Goal: Transaction & Acquisition: Book appointment/travel/reservation

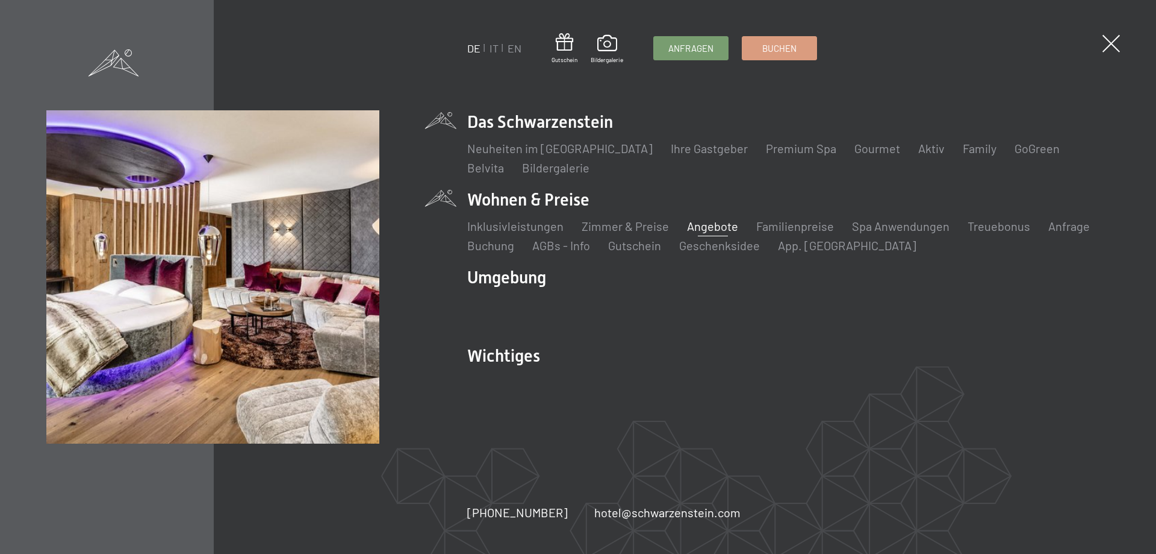
click at [713, 229] on link "Angebote" at bounding box center [712, 226] width 51 height 14
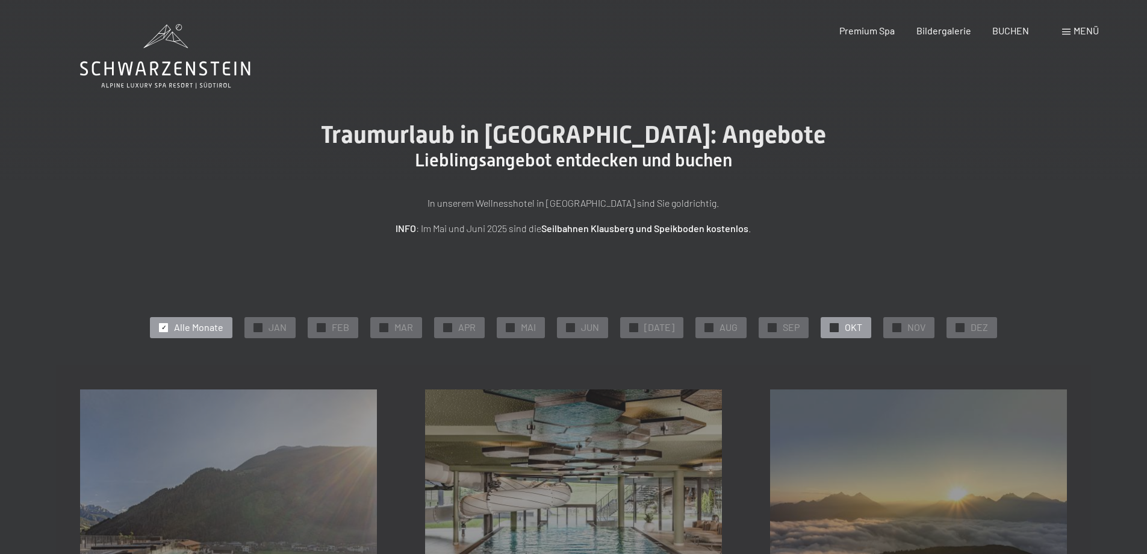
click at [832, 325] on span "✓" at bounding box center [834, 327] width 5 height 8
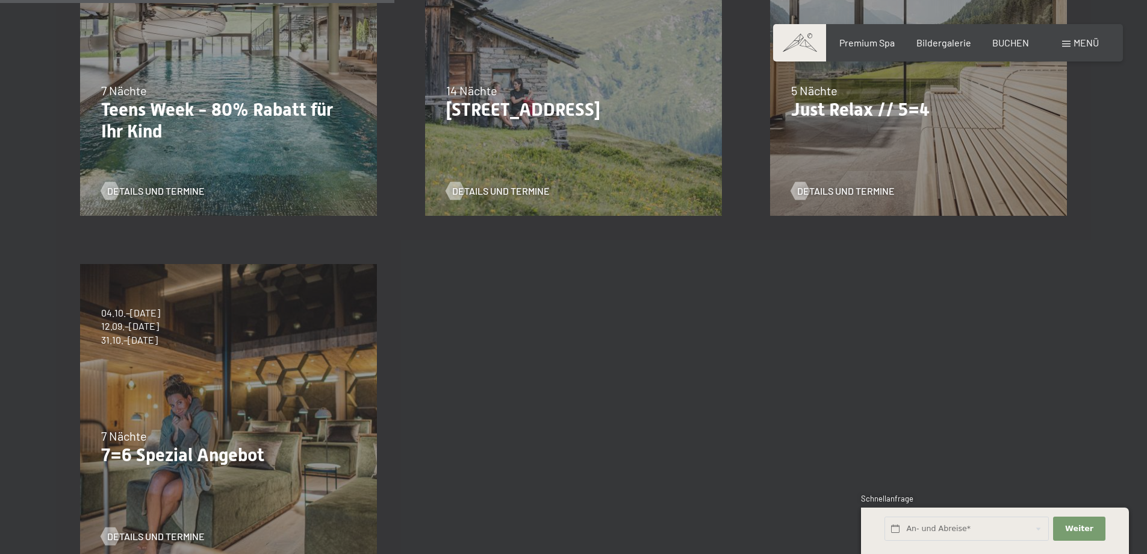
scroll to position [464, 0]
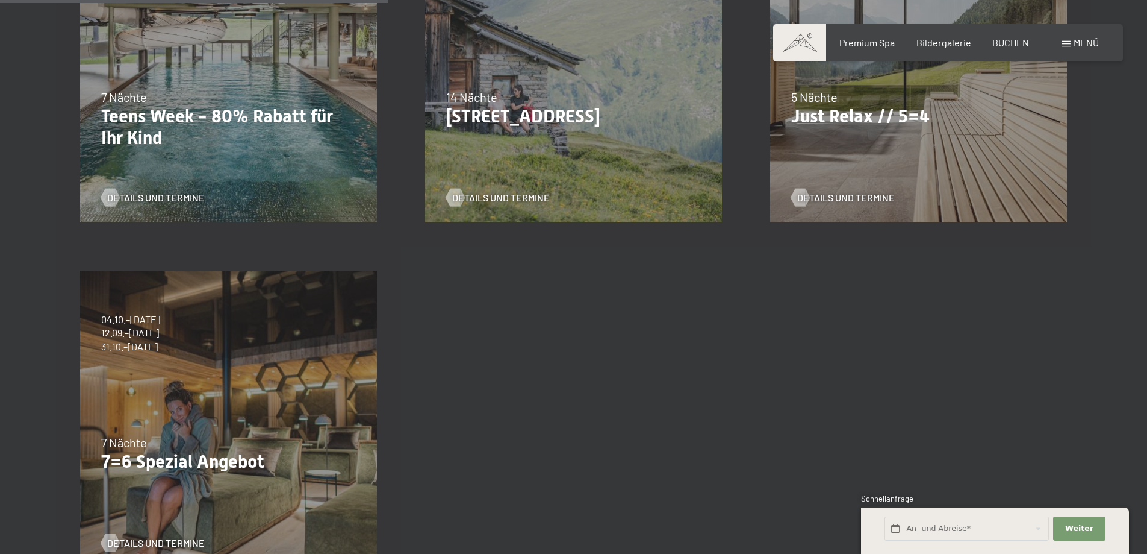
click at [158, 535] on div "Details und Termine" at bounding box center [224, 533] width 246 height 31
click at [160, 541] on span "Details und Termine" at bounding box center [168, 542] width 98 height 13
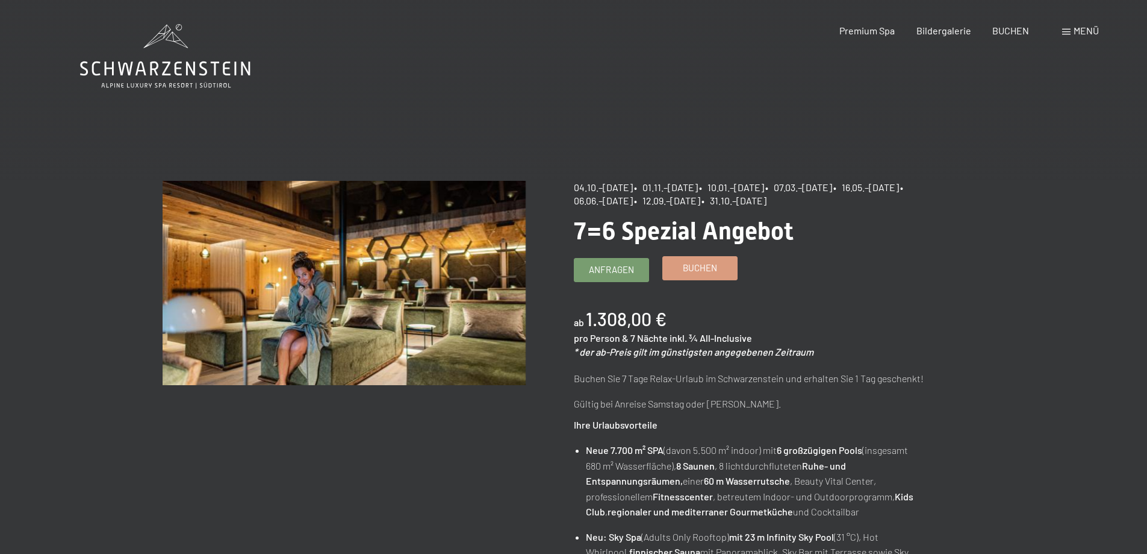
click at [690, 267] on span "Buchen" at bounding box center [700, 267] width 34 height 13
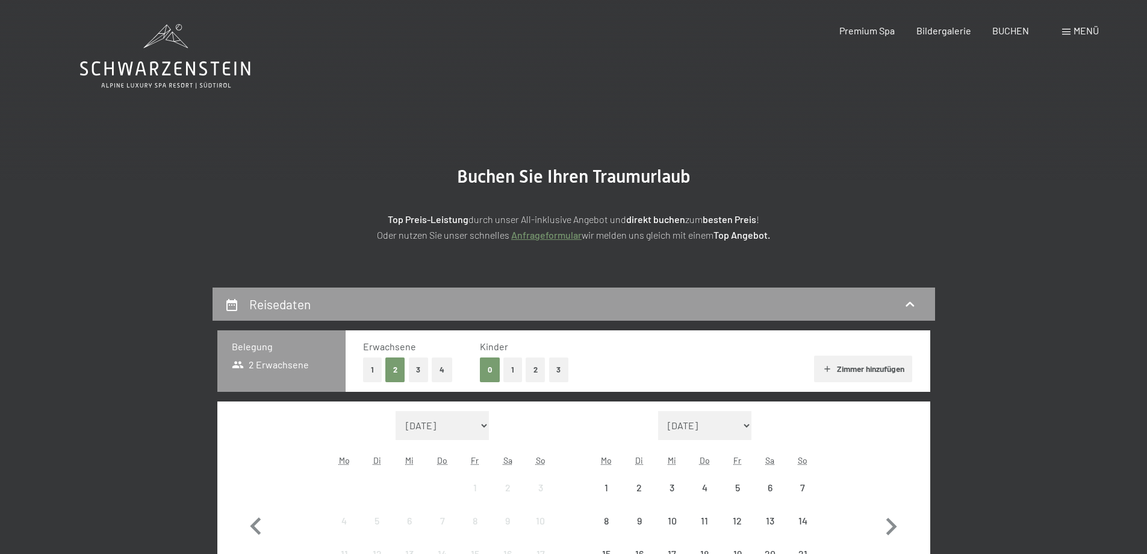
select select "[DATE]"
select select "2025-11-01"
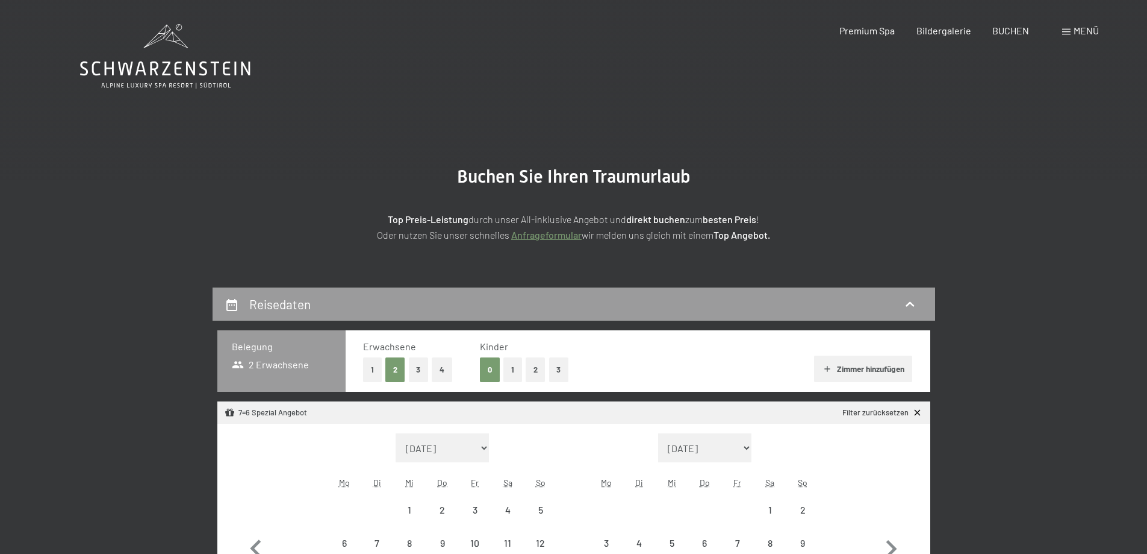
select select "2025-10-01"
select select "2025-11-01"
select select "2025-10-01"
select select "2025-11-01"
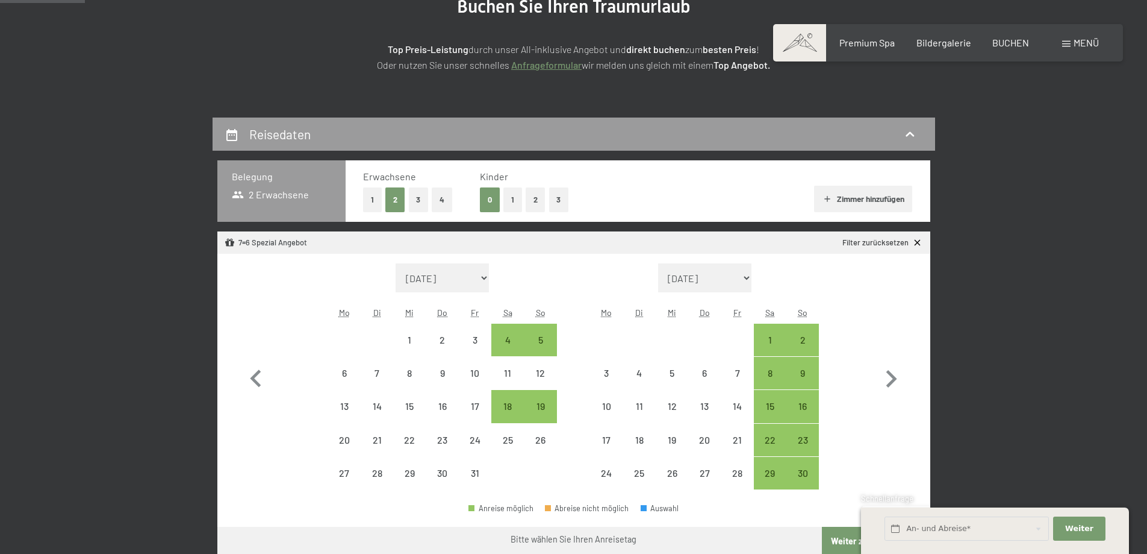
scroll to position [219, 0]
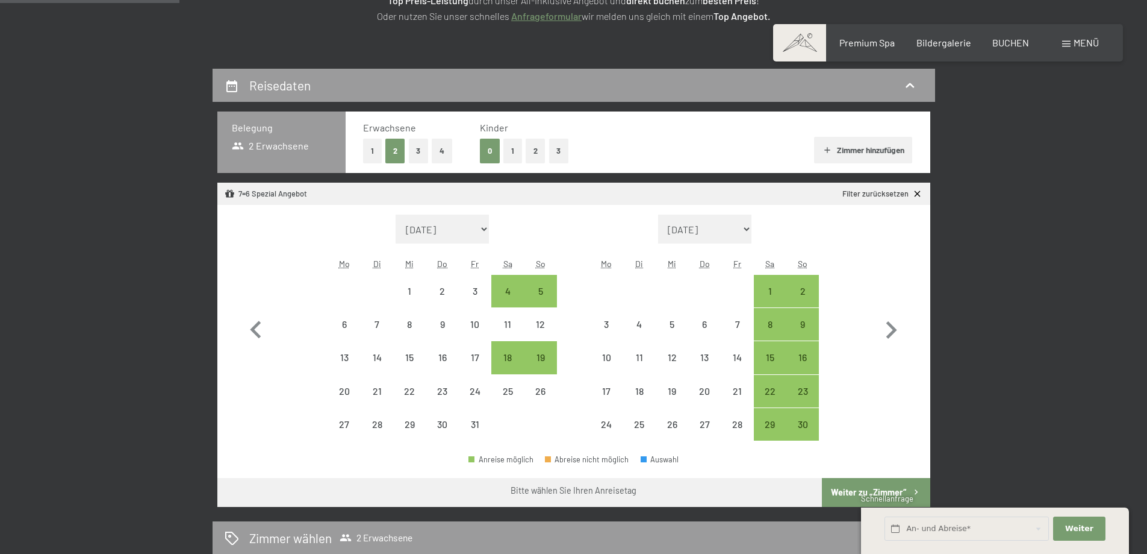
click at [539, 317] on span "Einwilligung Marketing*" at bounding box center [507, 312] width 99 height 12
click at [452, 317] on input "Einwilligung Marketing*" at bounding box center [446, 312] width 12 height 12
checkbox input "false"
click at [1018, 43] on span "BUCHEN" at bounding box center [1011, 40] width 37 height 11
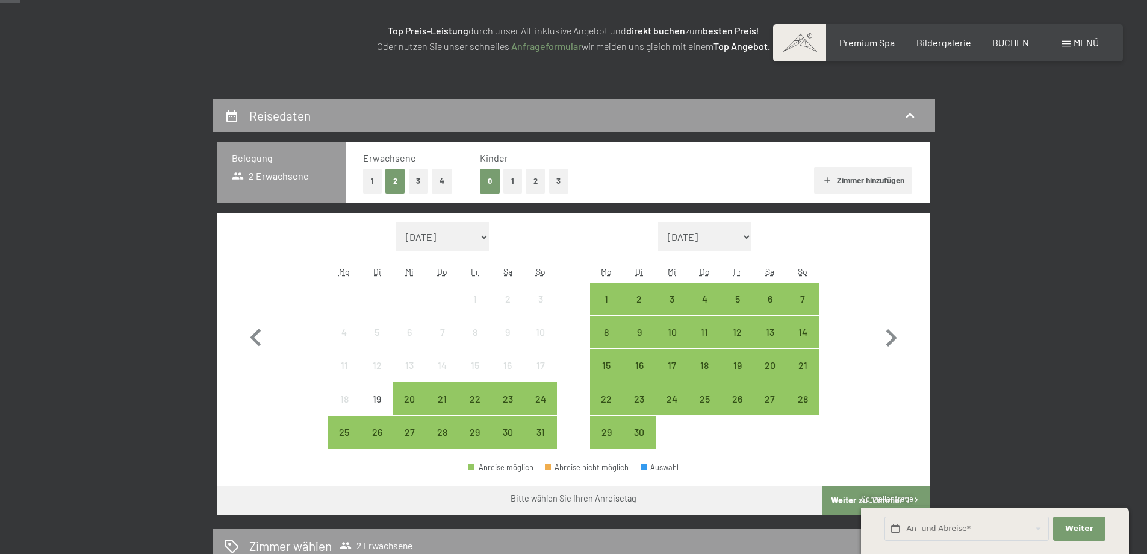
scroll to position [289, 0]
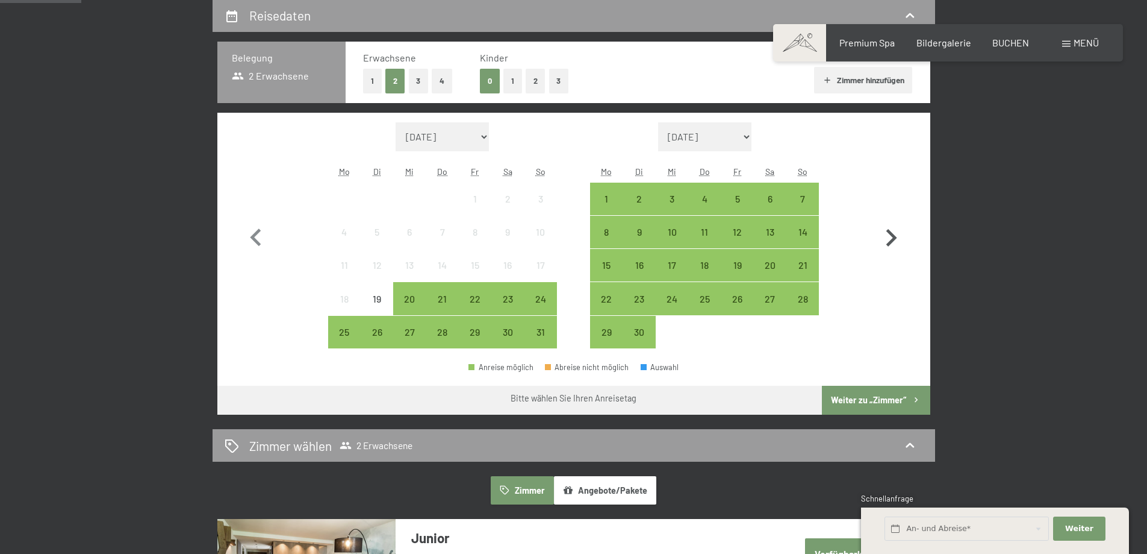
click at [886, 236] on icon "button" at bounding box center [891, 237] width 35 height 35
select select "2025-09-01"
select select "2025-10-01"
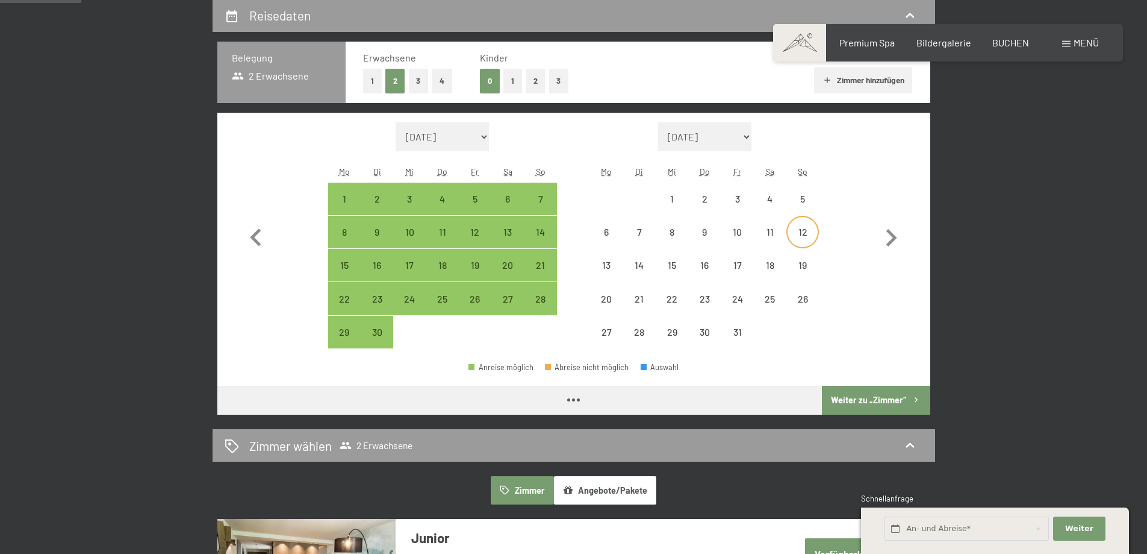
select select "2025-09-01"
select select "2025-10-01"
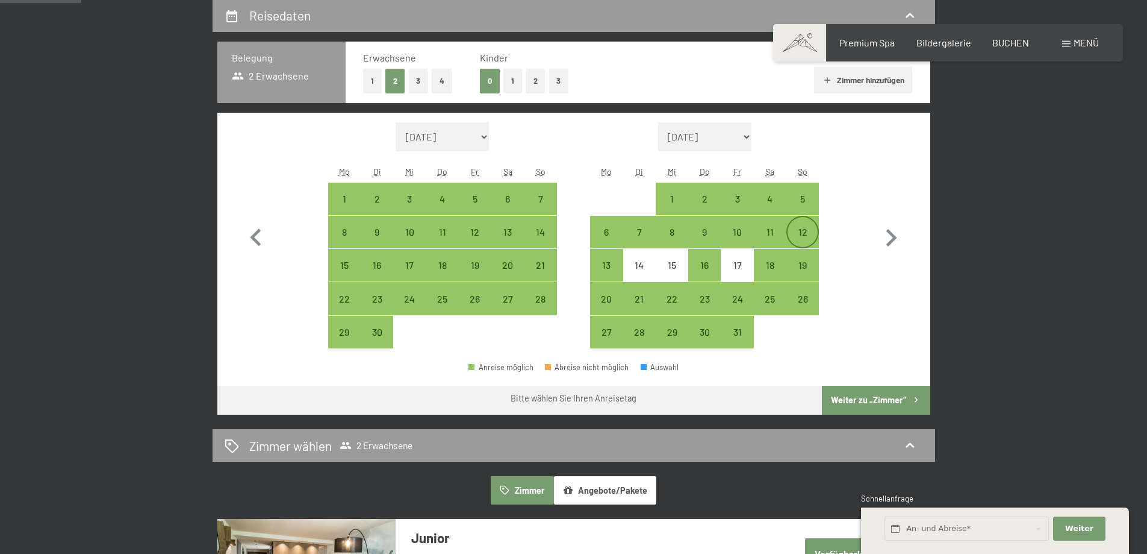
click at [802, 225] on div "12" at bounding box center [803, 232] width 30 height 30
select select "2025-09-01"
select select "2025-10-01"
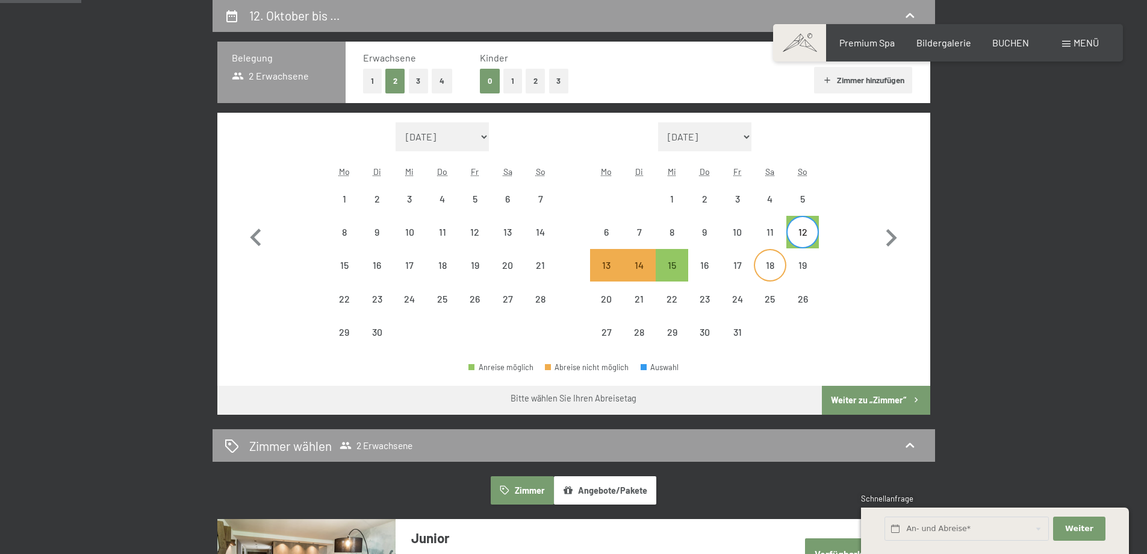
click at [772, 266] on div "18" at bounding box center [770, 275] width 30 height 30
select select "2025-09-01"
select select "2025-10-01"
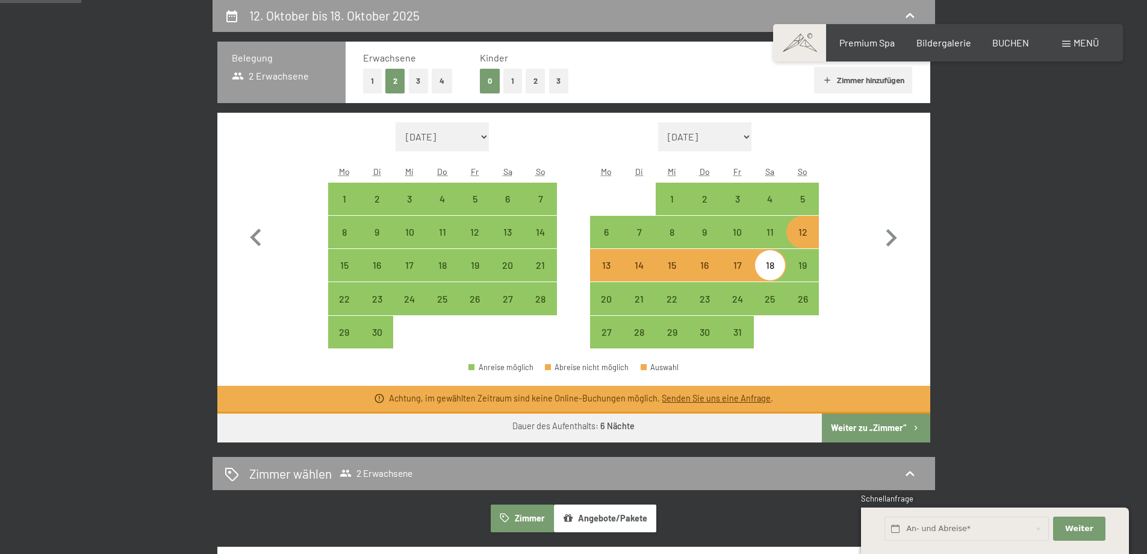
click at [807, 231] on div "12" at bounding box center [803, 242] width 30 height 30
select select "2025-09-01"
select select "2025-10-01"
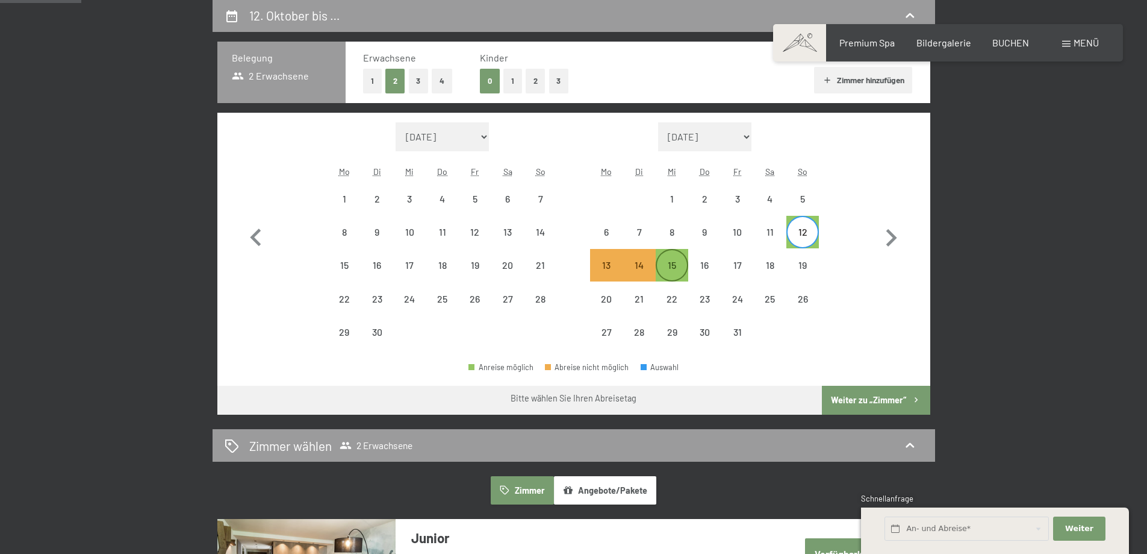
click at [675, 263] on div "15" at bounding box center [672, 275] width 30 height 30
select select "2025-09-01"
select select "2025-10-01"
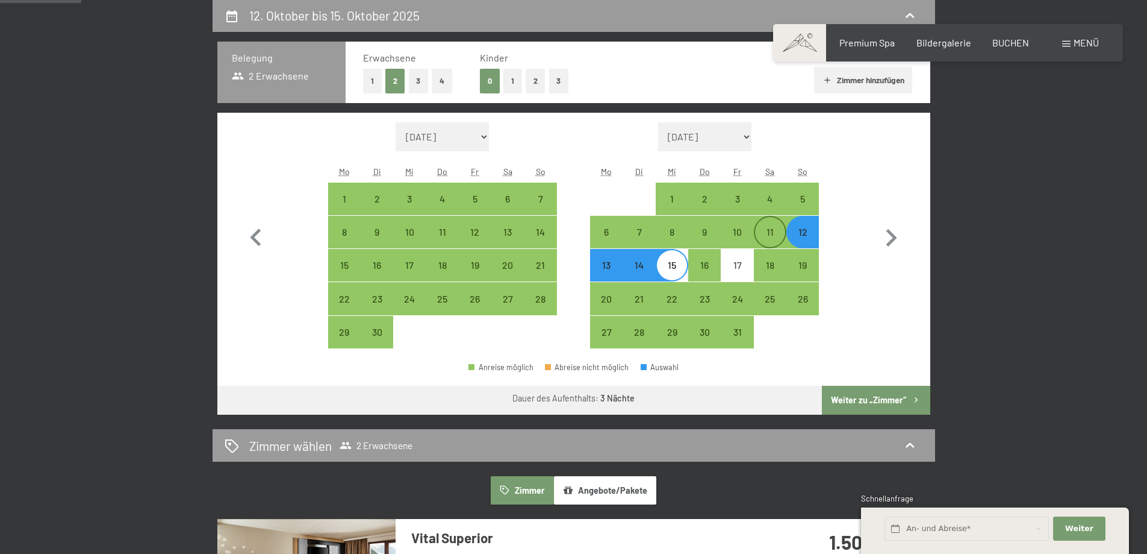
click at [775, 227] on div "11" at bounding box center [770, 242] width 30 height 30
select select "2025-09-01"
select select "2025-10-01"
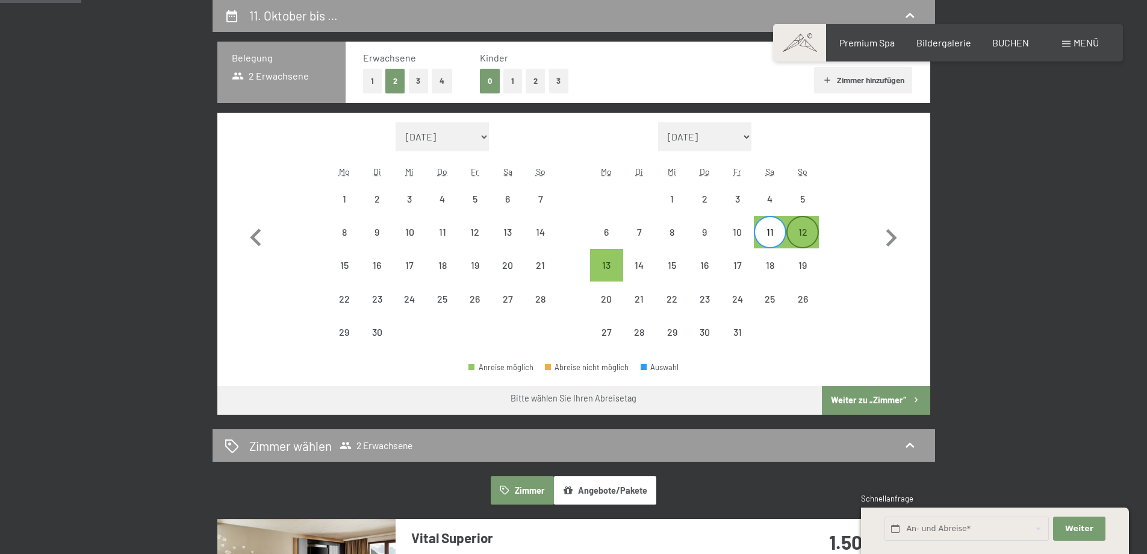
click at [804, 233] on div "12" at bounding box center [803, 242] width 30 height 30
select select "2025-09-01"
select select "2025-10-01"
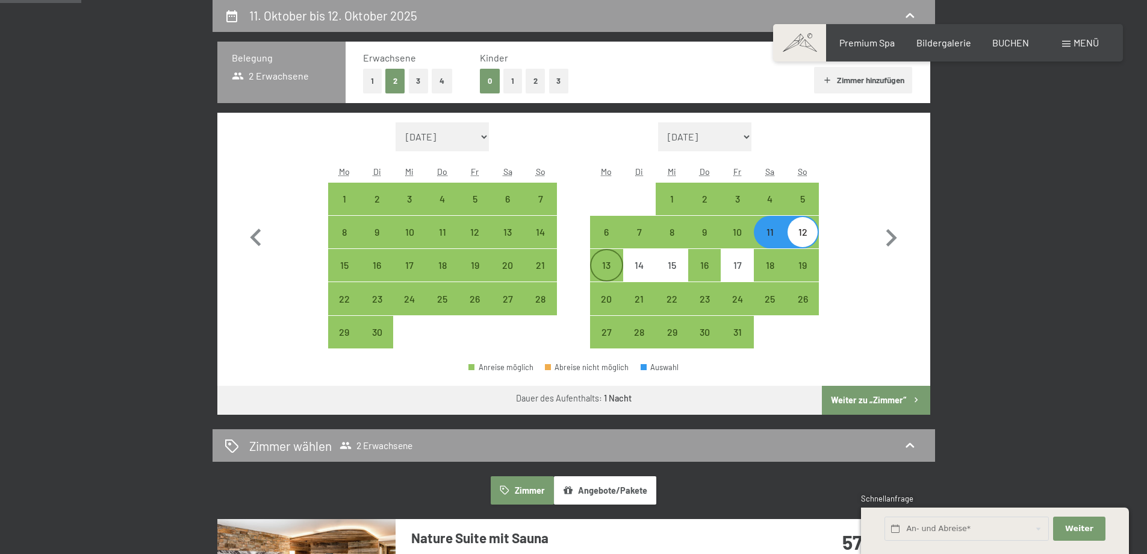
click at [609, 263] on div "13" at bounding box center [606, 275] width 30 height 30
select select "2025-09-01"
select select "2025-10-01"
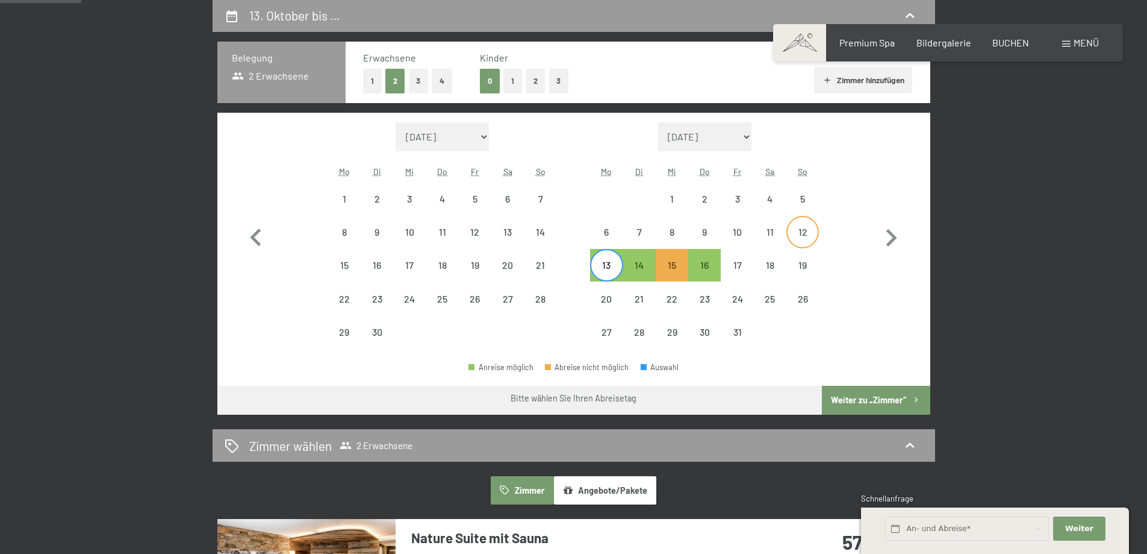
click at [806, 236] on div "12" at bounding box center [803, 242] width 30 height 30
select select "2025-09-01"
select select "2025-10-01"
click at [704, 261] on div "16" at bounding box center [705, 275] width 30 height 30
select select "2025-09-01"
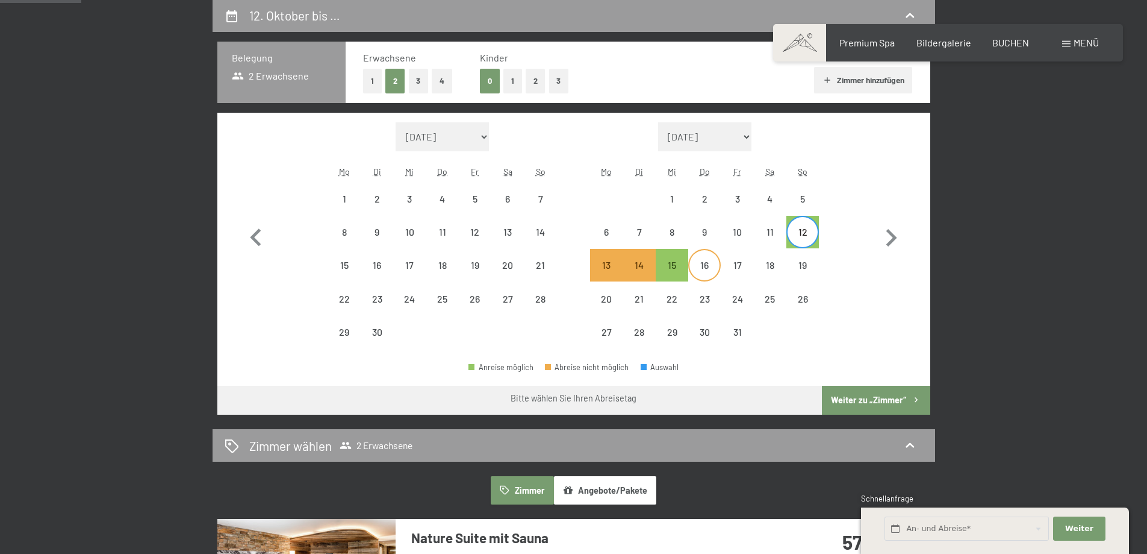
select select "2025-10-01"
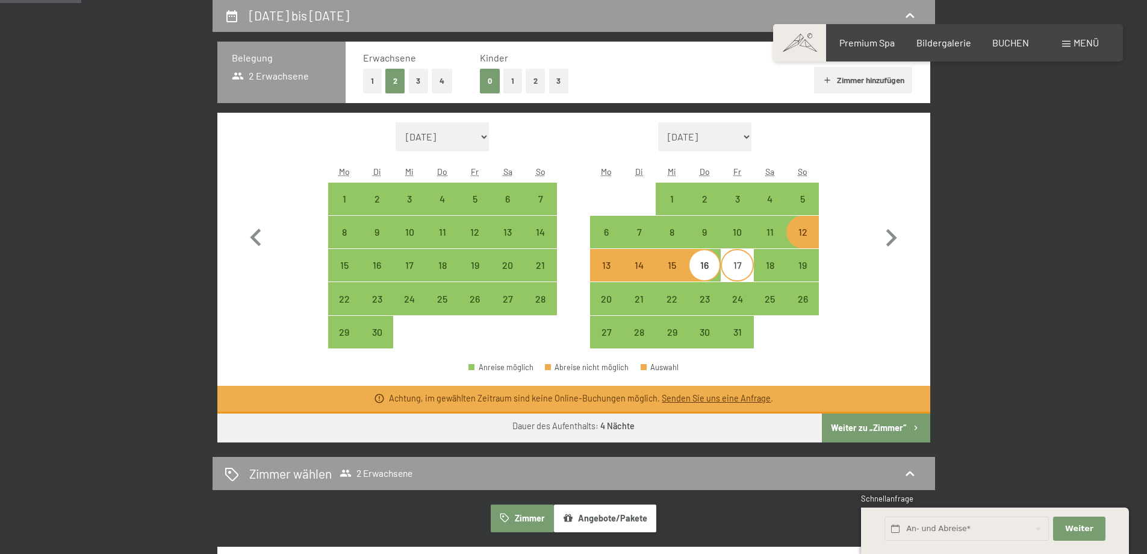
click at [741, 267] on div "17" at bounding box center [737, 275] width 30 height 30
select select "2025-09-01"
select select "2025-10-01"
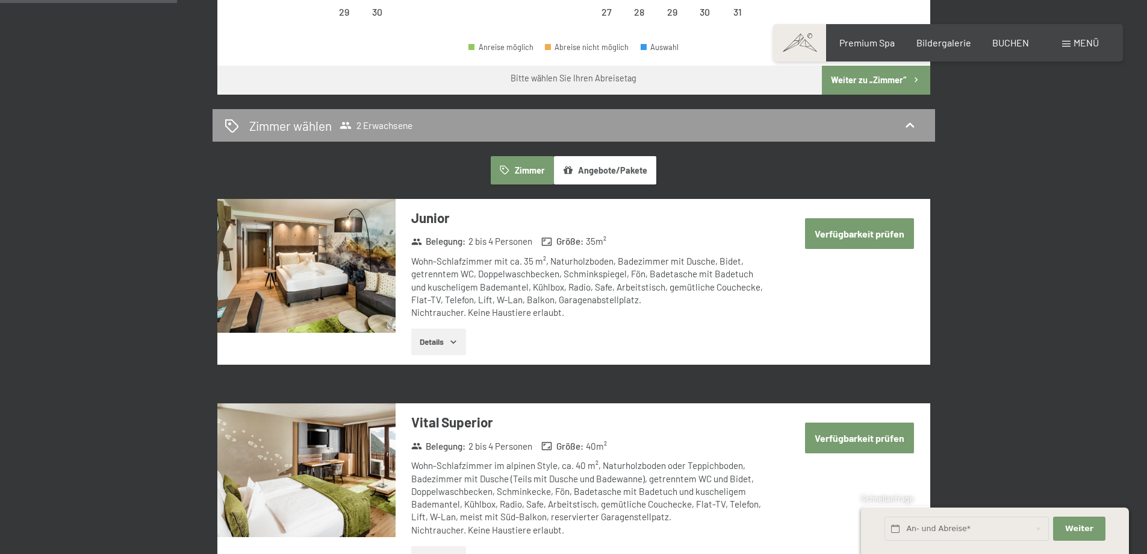
scroll to position [650, 0]
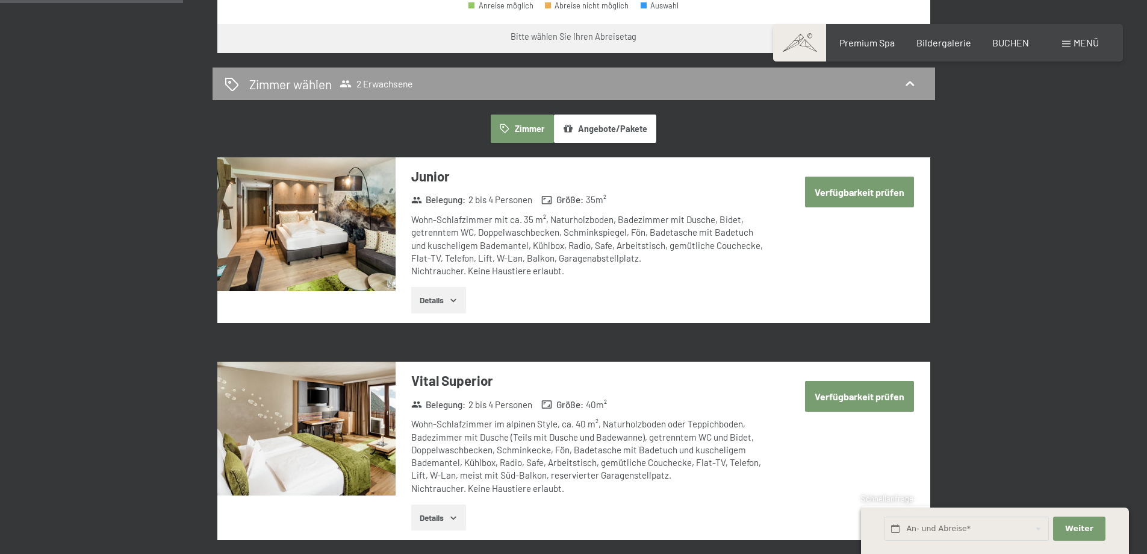
click at [853, 190] on button "Verfügbarkeit prüfen" at bounding box center [859, 191] width 109 height 31
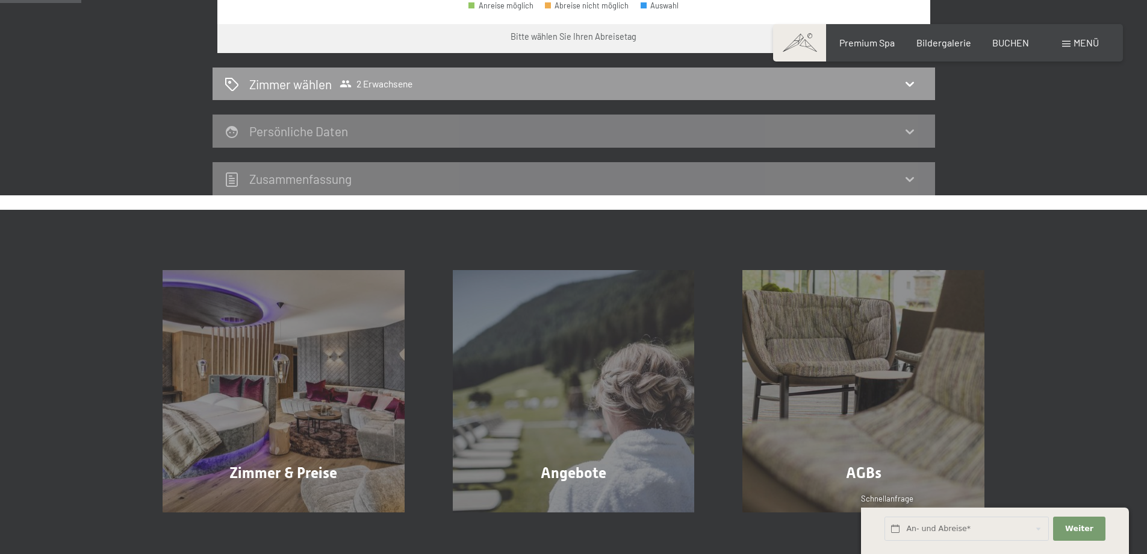
scroll to position [287, 0]
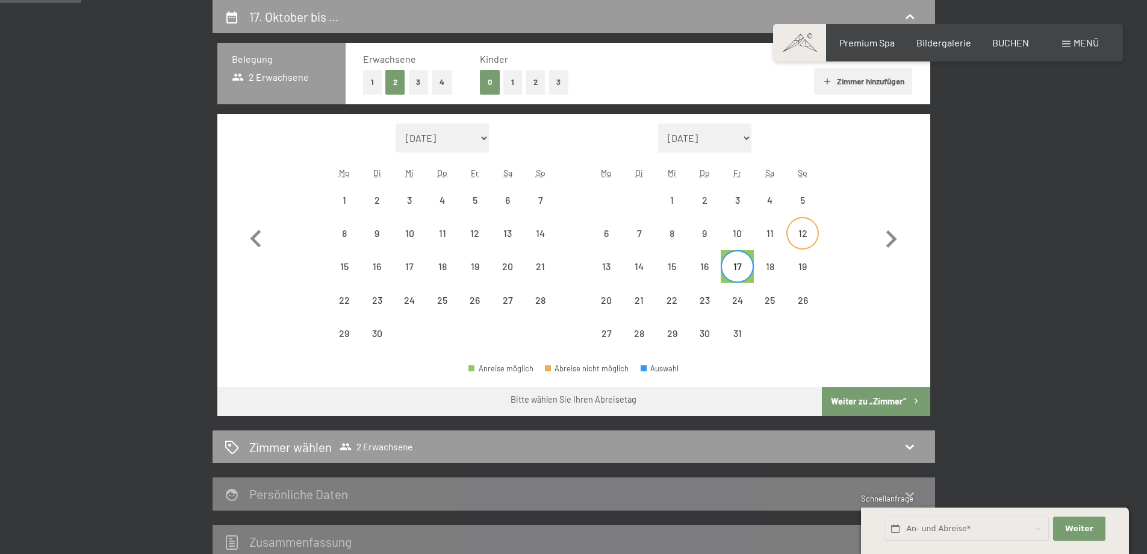
click at [801, 231] on div "12" at bounding box center [803, 243] width 30 height 30
select select "2025-09-01"
select select "2025-10-01"
click at [734, 264] on div "17" at bounding box center [737, 276] width 30 height 30
select select "2025-09-01"
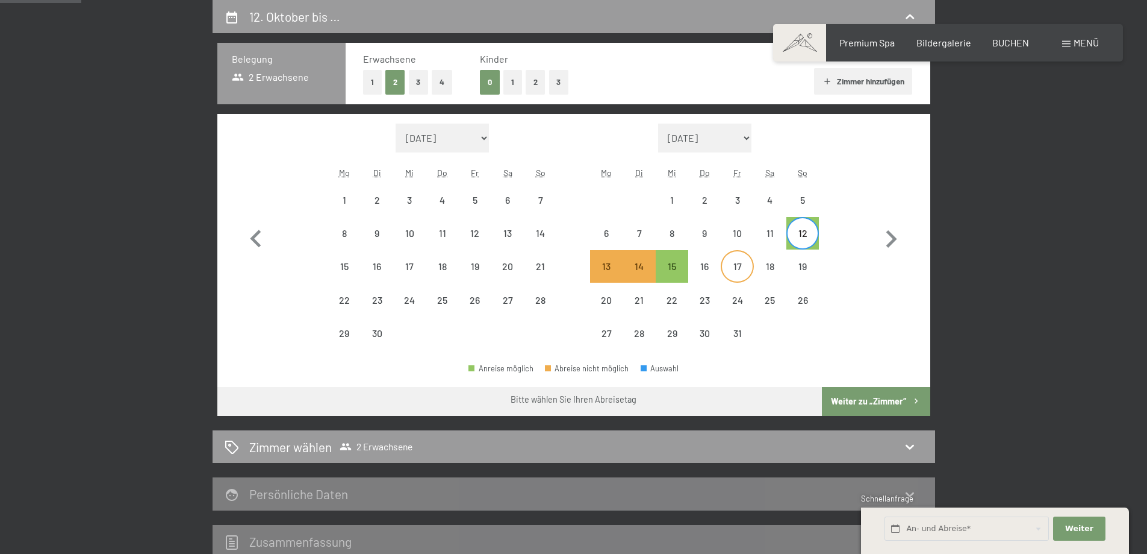
select select "2025-10-01"
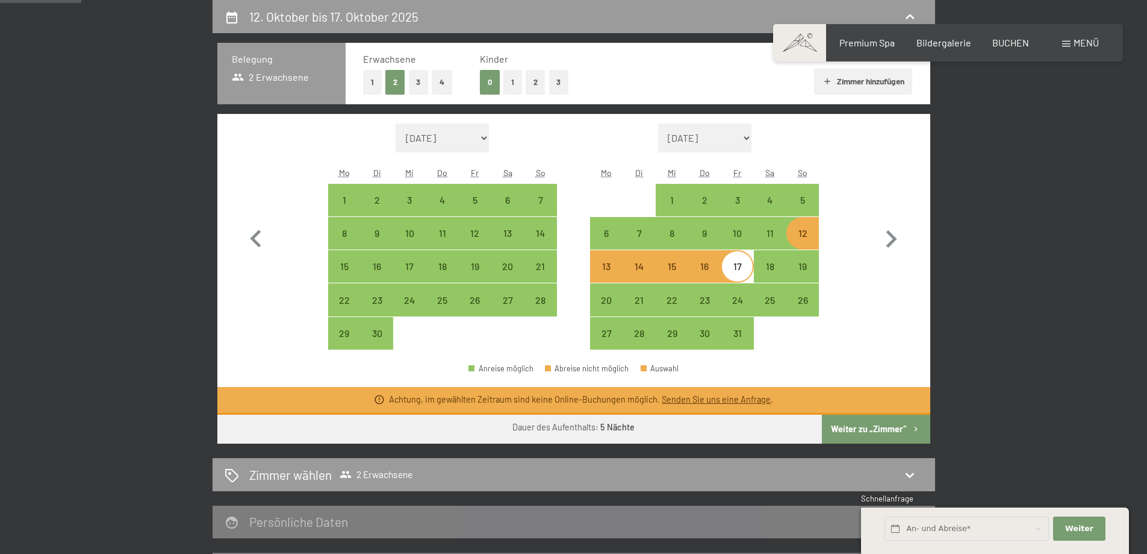
click at [858, 422] on button "Weiter zu „Zimmer“" at bounding box center [876, 428] width 108 height 29
select select "2025-09-01"
select select "2025-10-01"
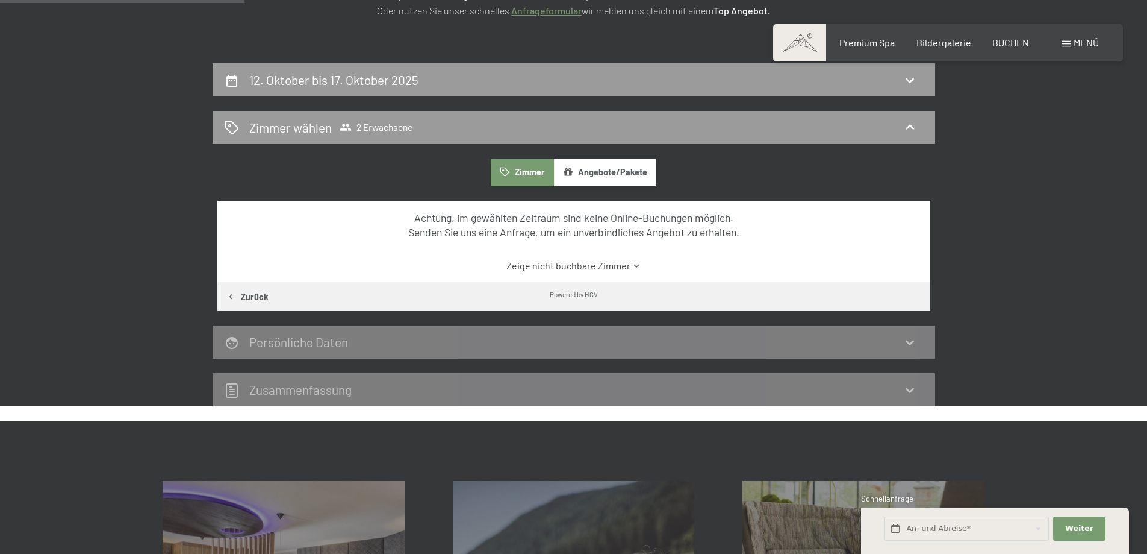
scroll to position [202, 0]
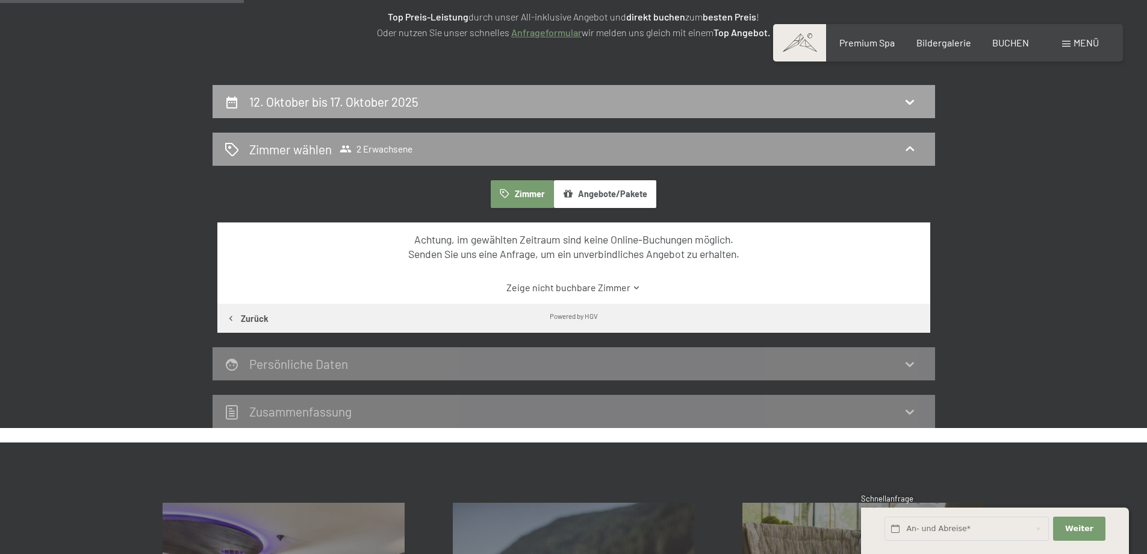
click at [392, 96] on h2 "12. Oktober bis 17. Oktober 2025" at bounding box center [333, 101] width 169 height 15
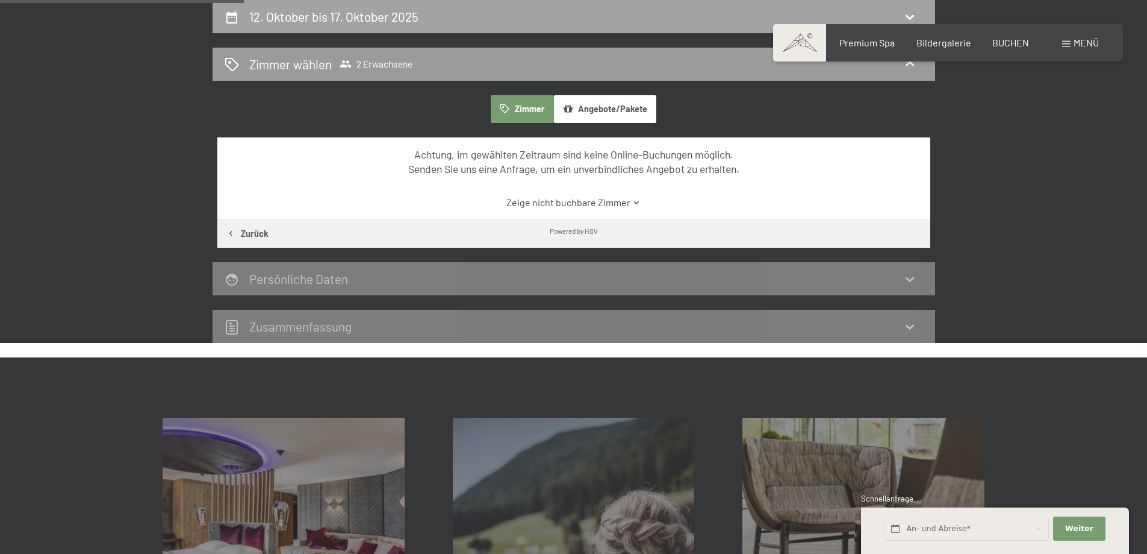
select select "2025-09-01"
select select "2025-10-01"
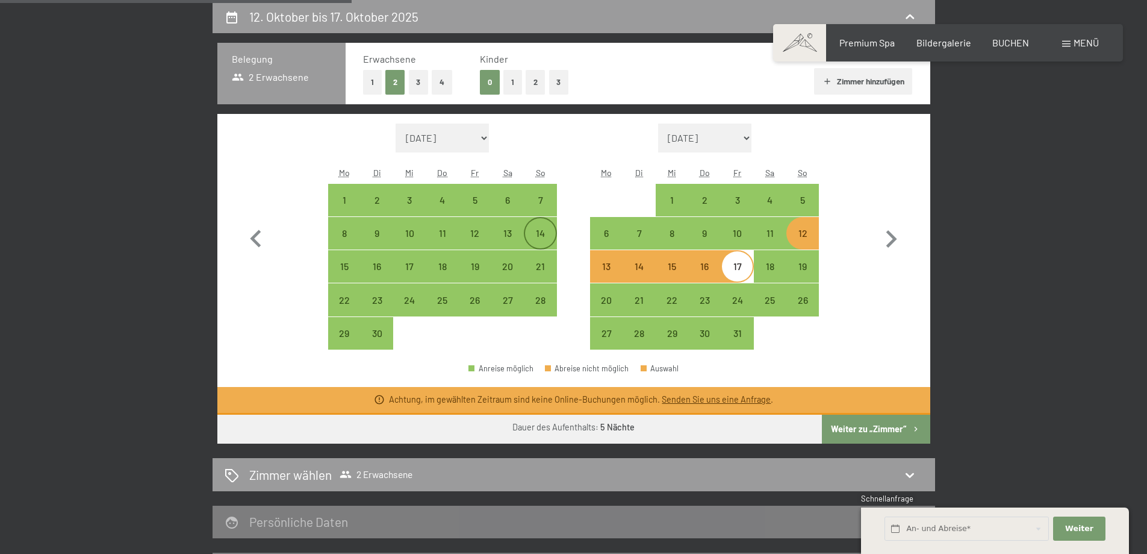
click at [538, 226] on div "14" at bounding box center [540, 233] width 30 height 30
select select "2025-09-01"
select select "2025-10-01"
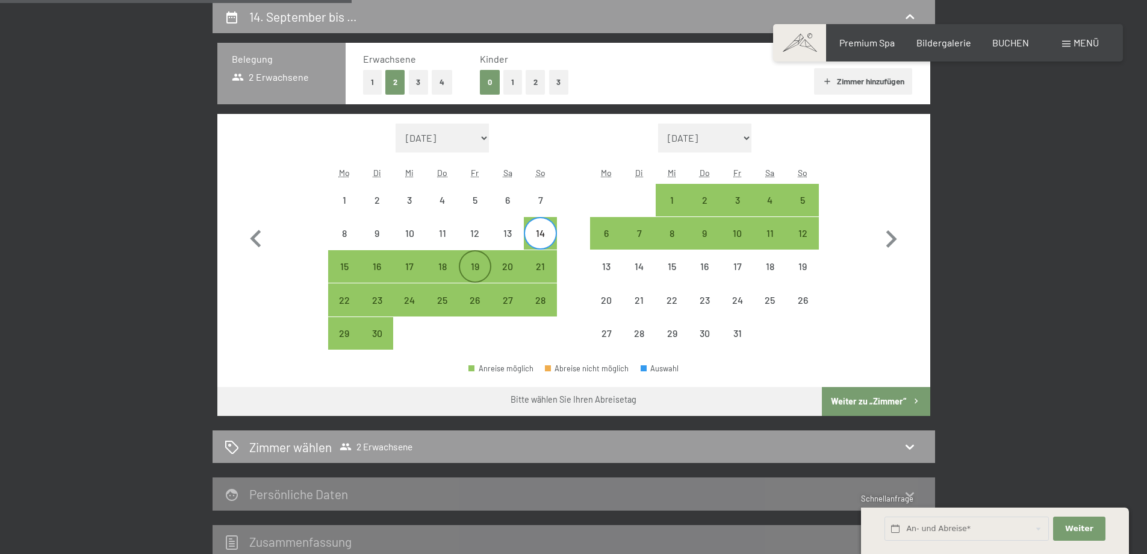
click at [475, 266] on div "19" at bounding box center [475, 276] width 30 height 30
select select "2025-09-01"
select select "2025-10-01"
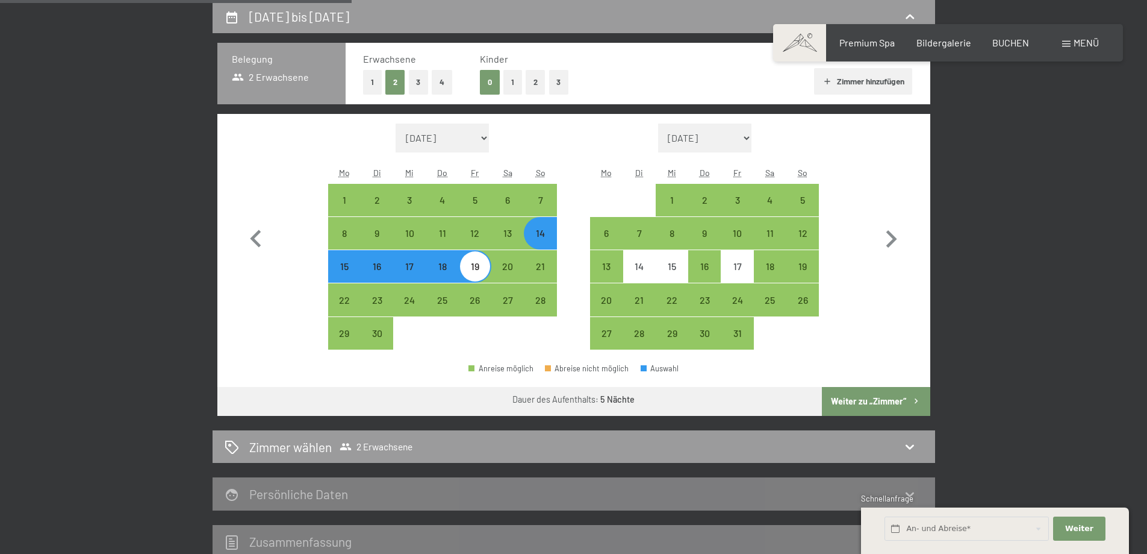
click at [882, 402] on button "Weiter zu „Zimmer“" at bounding box center [876, 401] width 108 height 29
select select "2025-09-01"
select select "2025-10-01"
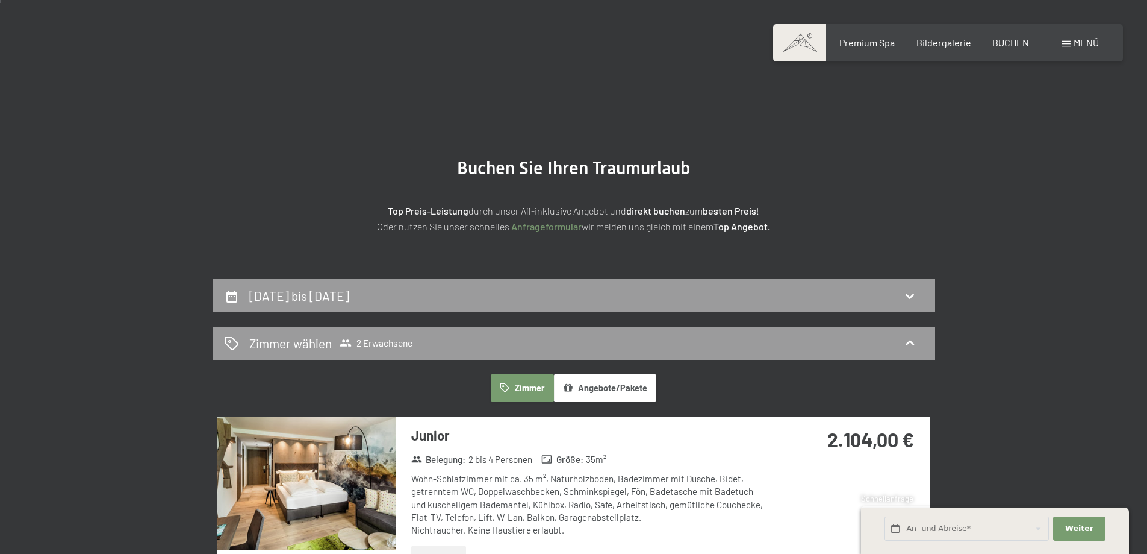
scroll to position [0, 0]
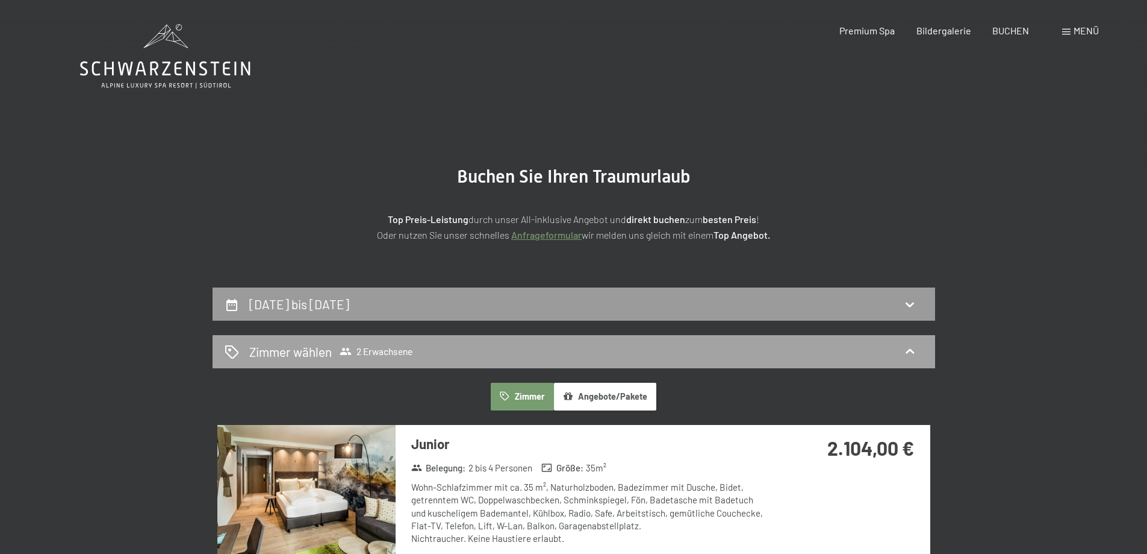
click at [402, 349] on span "2 Erwachsene" at bounding box center [376, 351] width 73 height 12
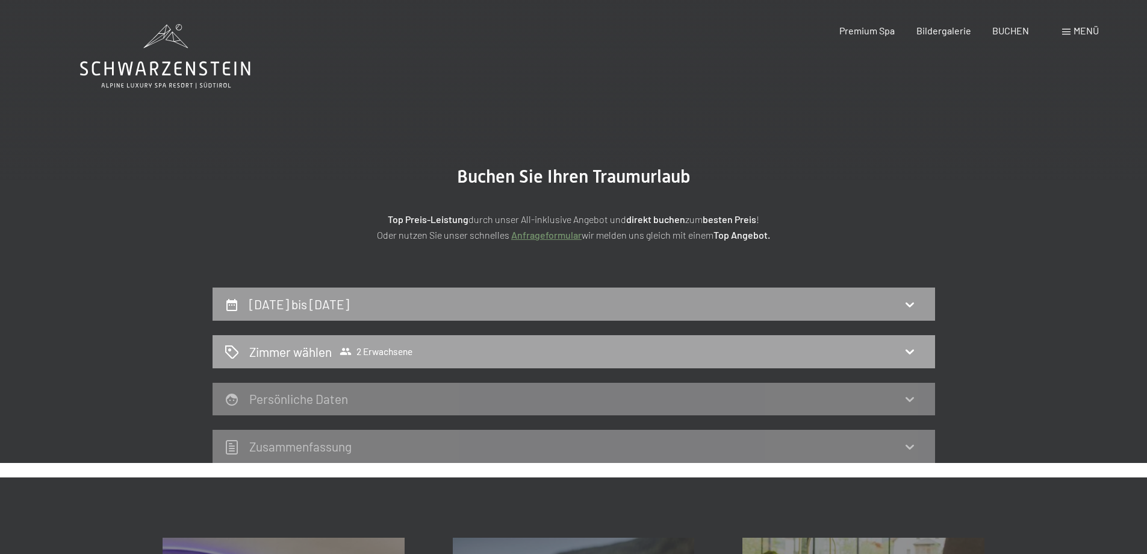
click at [397, 352] on span "2 Erwachsene" at bounding box center [376, 351] width 73 height 12
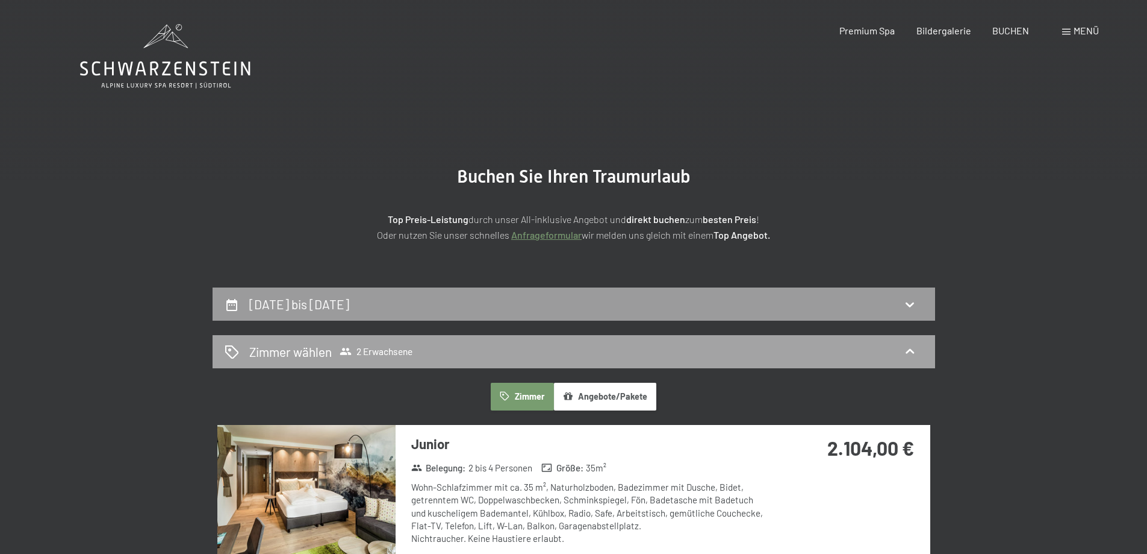
click at [332, 346] on span "Zimmer wählen 2 Erwachsene" at bounding box center [330, 351] width 163 height 17
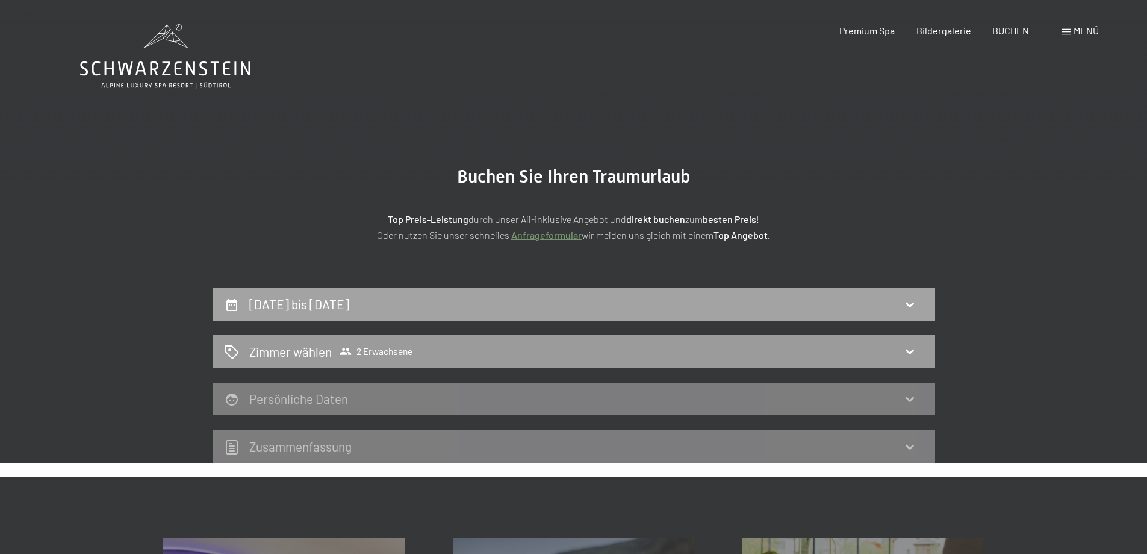
click at [349, 298] on h2 "14. September bis 19. September 2025" at bounding box center [299, 303] width 100 height 15
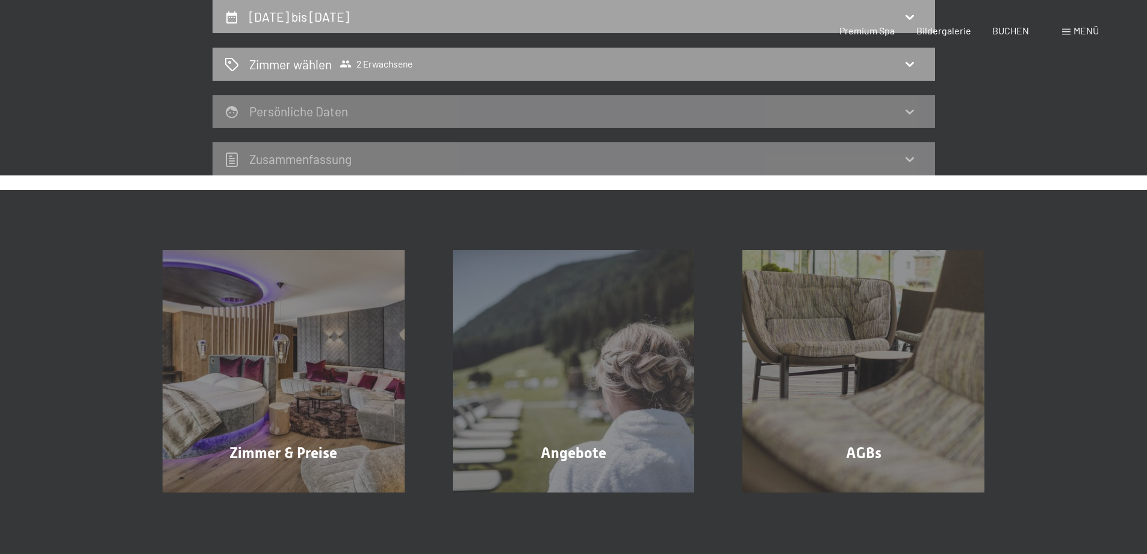
select select "2025-09-01"
select select "2025-10-01"
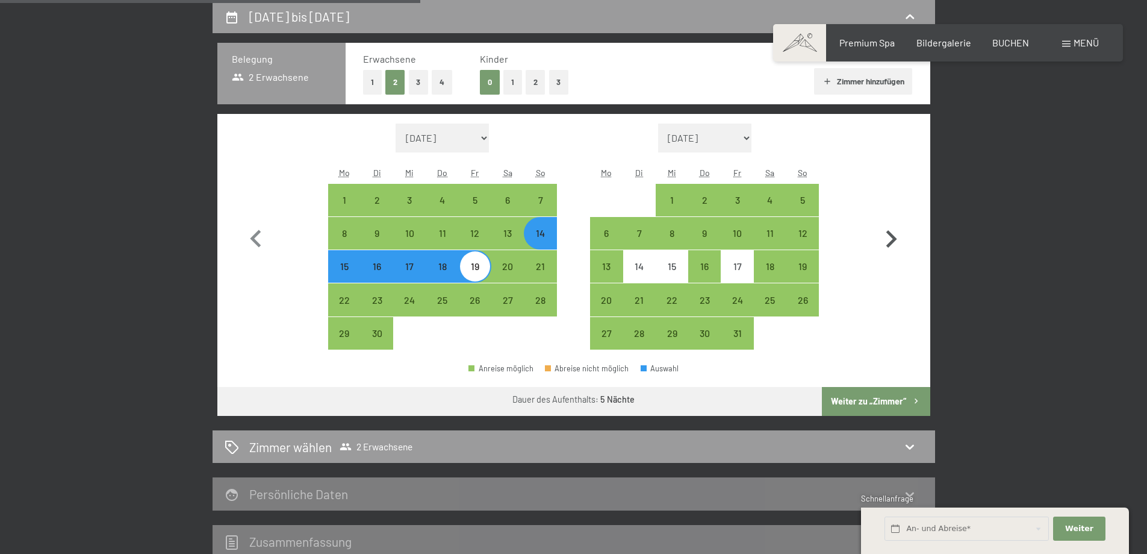
click at [887, 236] on icon "button" at bounding box center [891, 239] width 35 height 35
select select "2025-10-01"
select select "2025-11-01"
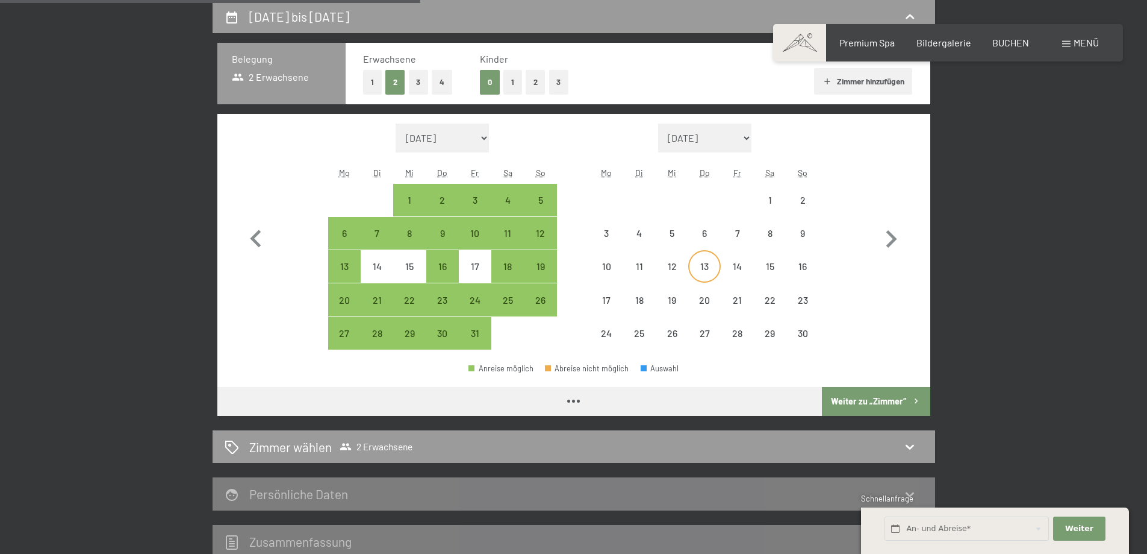
select select "2025-10-01"
select select "2025-11-01"
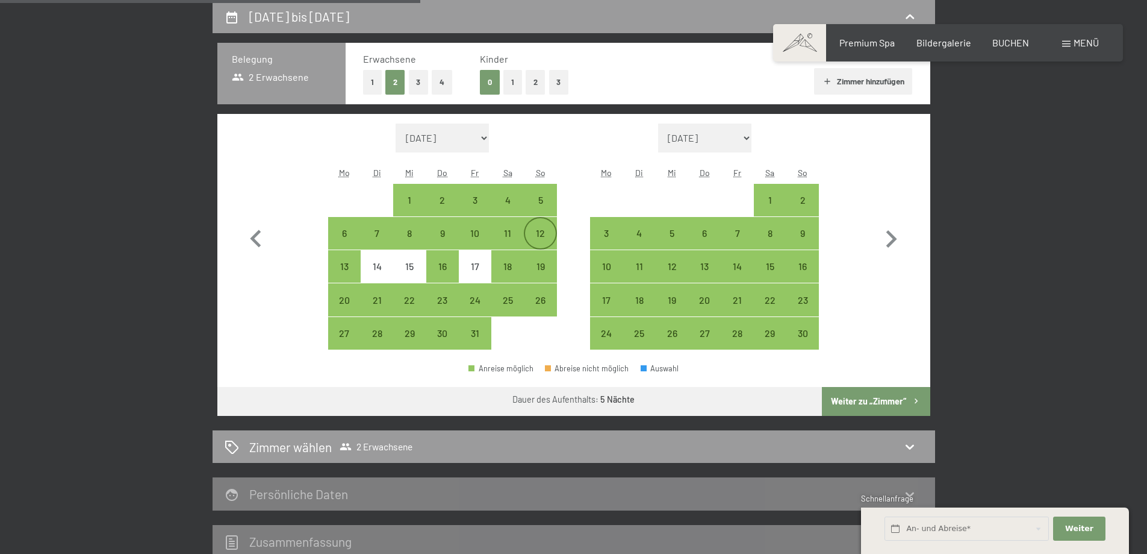
click at [543, 228] on div "12" at bounding box center [540, 243] width 30 height 30
select select "2025-10-01"
select select "2025-11-01"
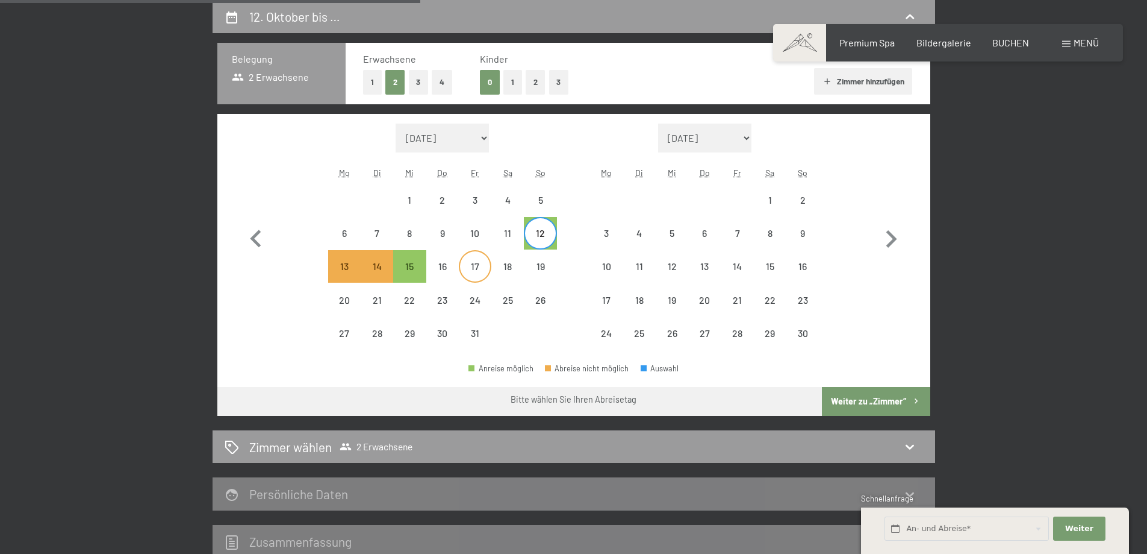
click at [474, 264] on div "17" at bounding box center [475, 276] width 30 height 30
select select "2025-10-01"
select select "2025-11-01"
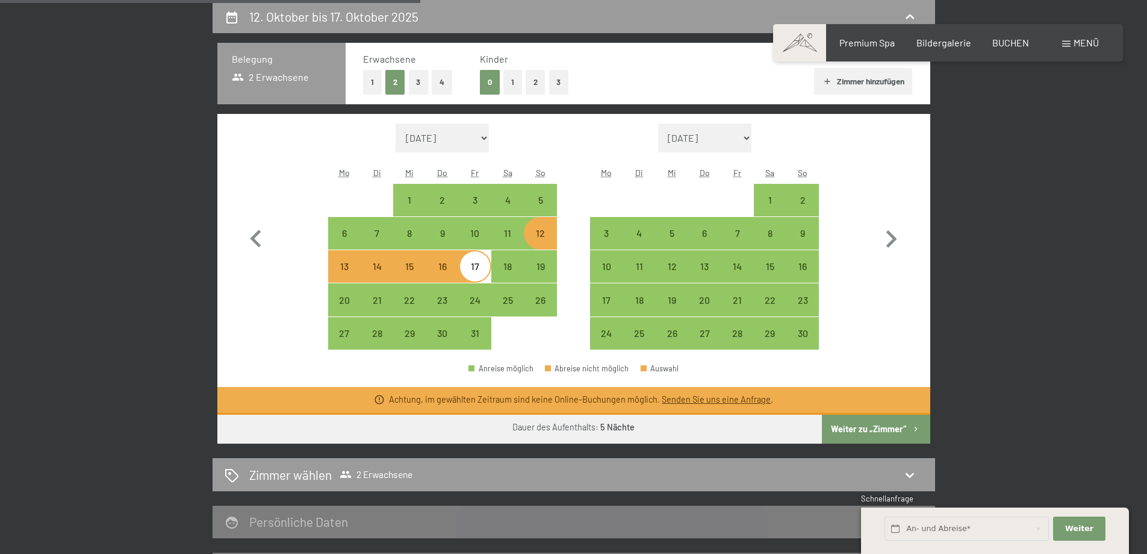
click at [714, 398] on link "Senden Sie uns eine Anfrage" at bounding box center [716, 399] width 109 height 10
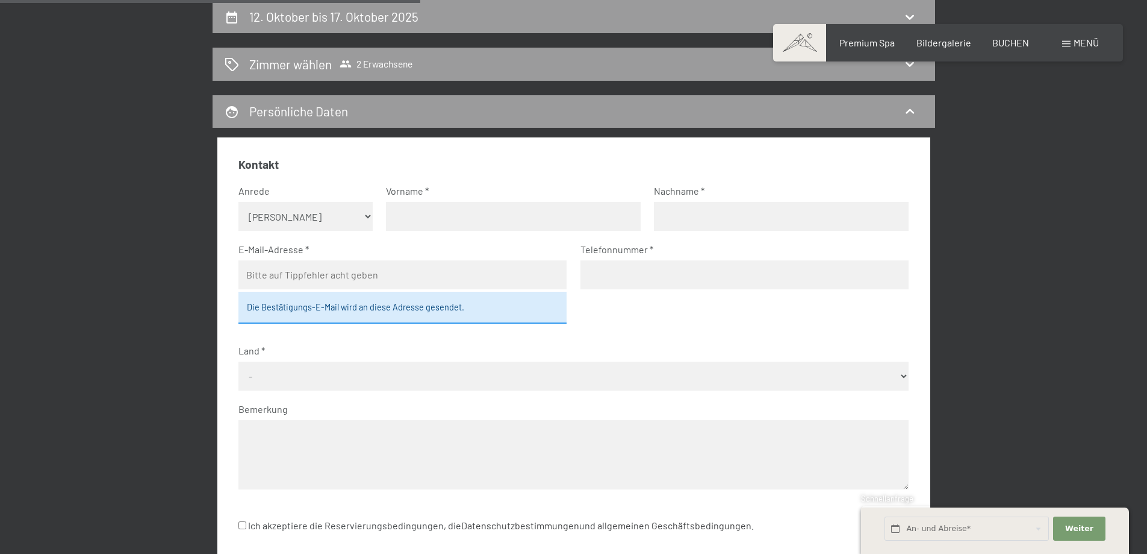
click at [367, 213] on select "Keine Angabe Frau Herr" at bounding box center [306, 216] width 134 height 29
select select "f"
click at [239, 202] on select "Keine Angabe Frau Herr" at bounding box center [306, 216] width 134 height 29
click at [411, 211] on input "text" at bounding box center [513, 216] width 255 height 29
type input "Sieglinde"
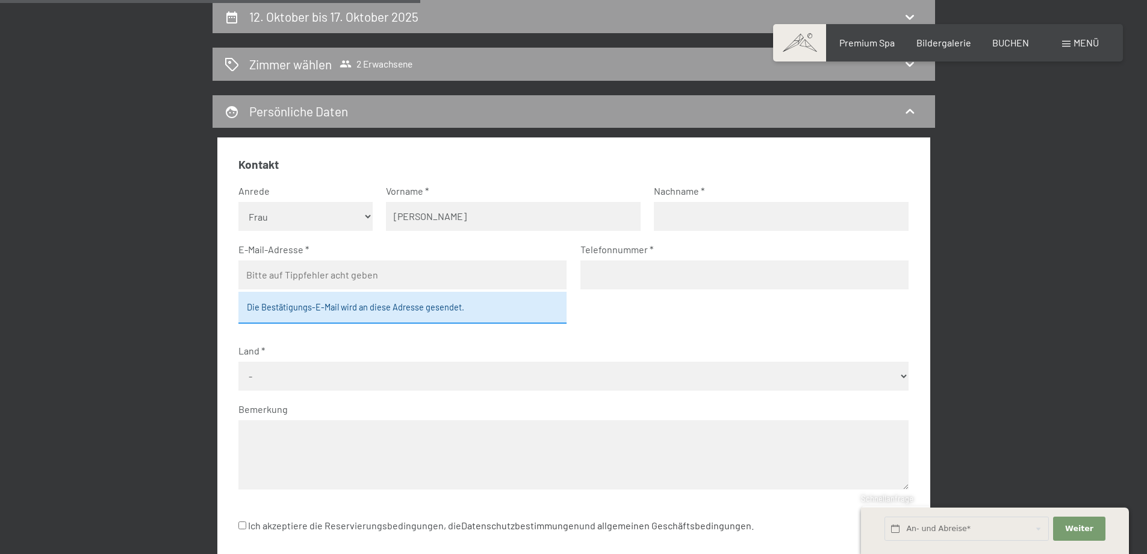
type input "Falkner"
type input "info@haus-romantika.at"
type input "06642244763"
select select "AUT"
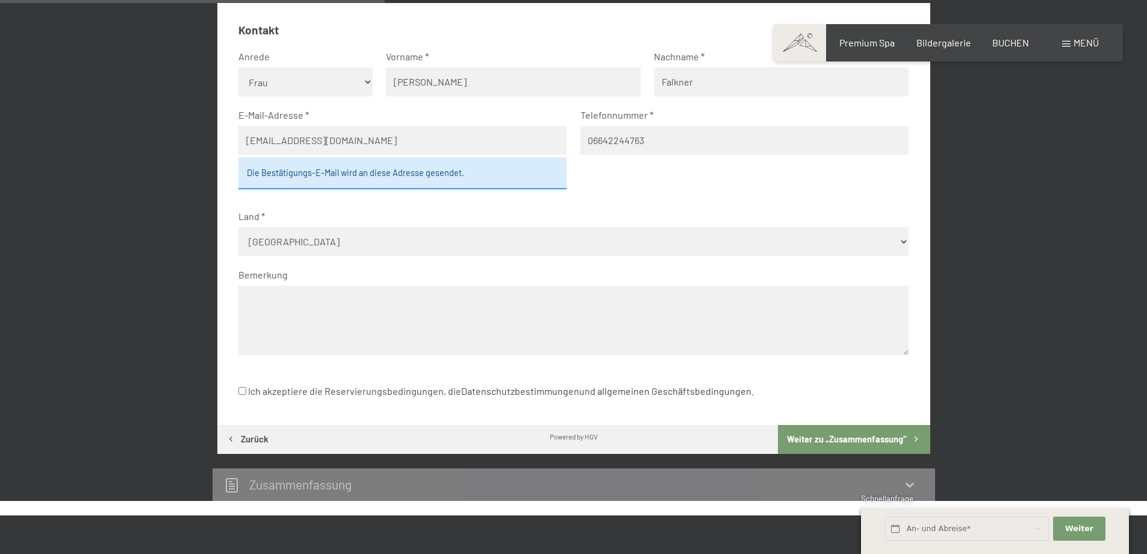
scroll to position [417, 0]
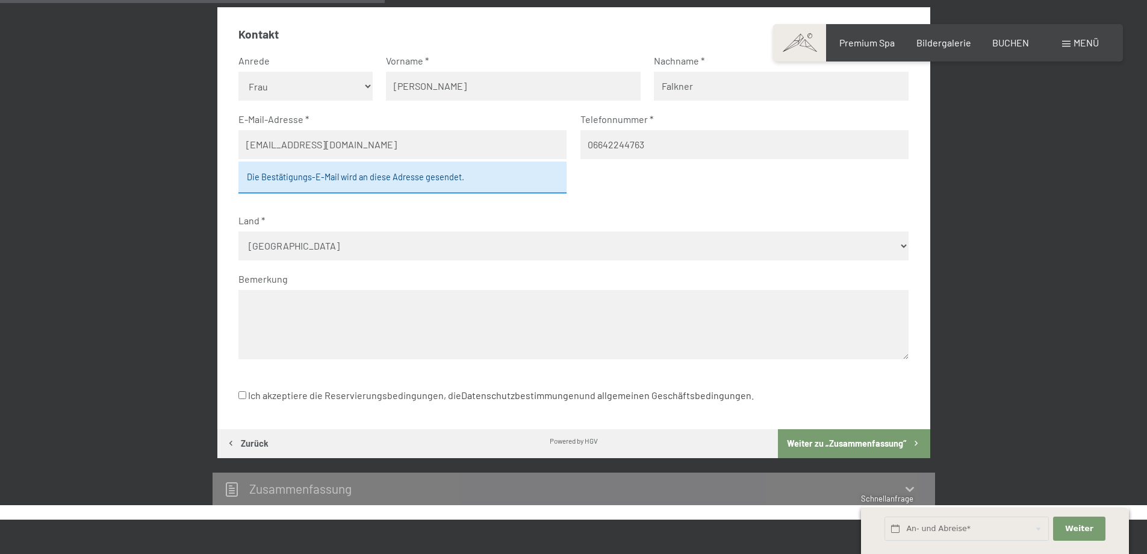
click at [249, 303] on textarea at bounding box center [574, 324] width 670 height 69
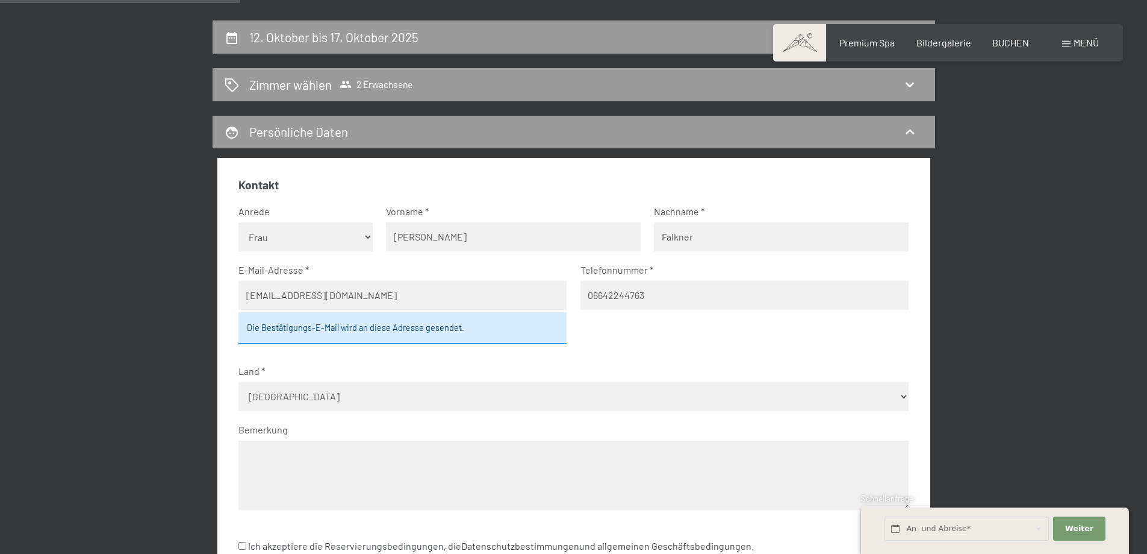
scroll to position [261, 0]
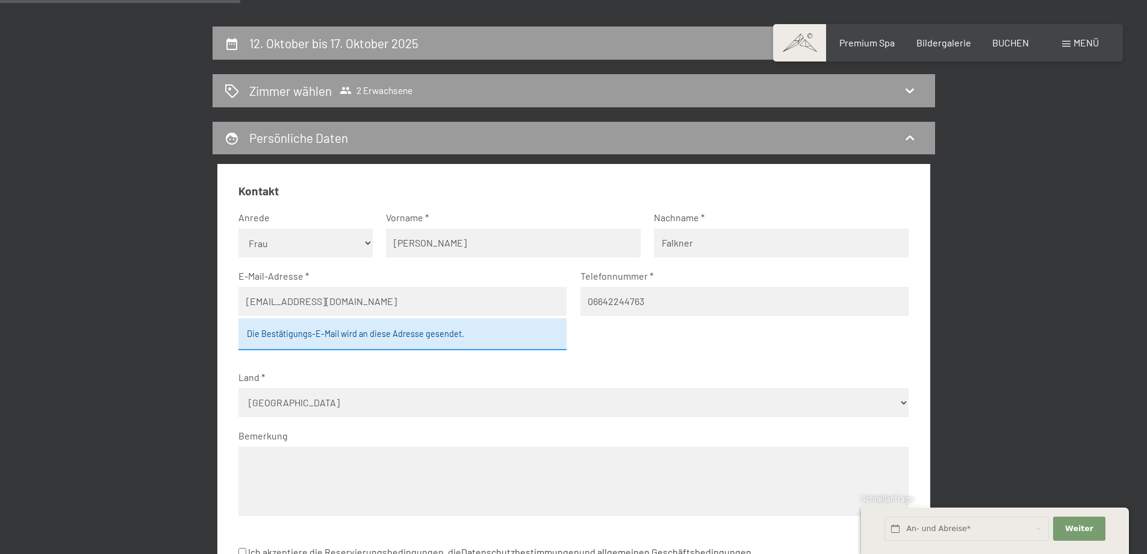
click at [251, 464] on textarea at bounding box center [574, 480] width 670 height 69
type textarea "Wir würden gerne vom 12.-17.10 2025 bei ihnen den Urlaub verbringen hätten sie …"
click at [1076, 524] on span "Weiter" at bounding box center [1080, 528] width 28 height 11
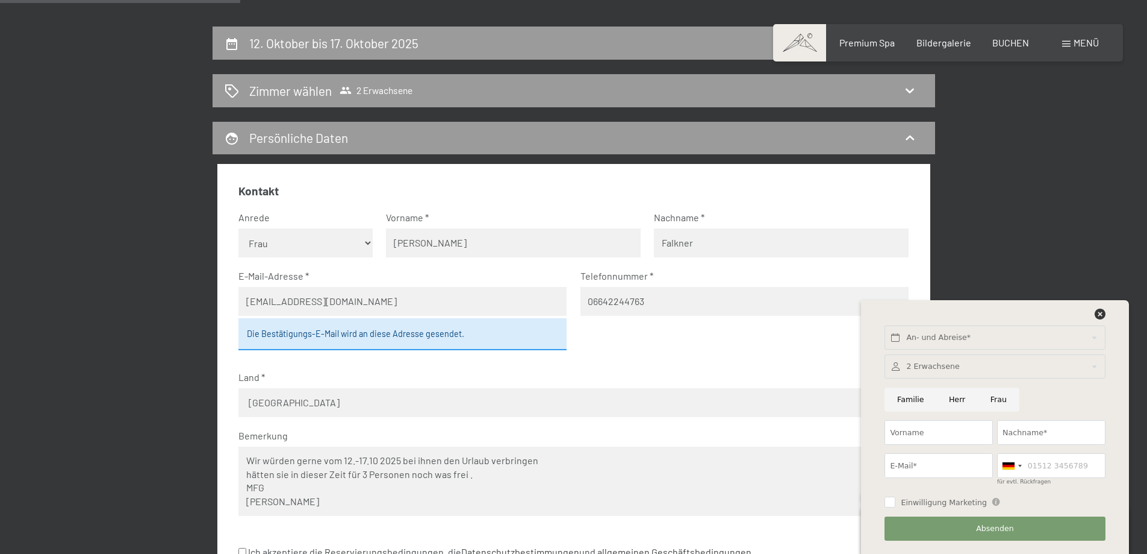
click at [1107, 317] on div at bounding box center [995, 316] width 225 height 17
click at [986, 334] on input "text" at bounding box center [995, 337] width 220 height 25
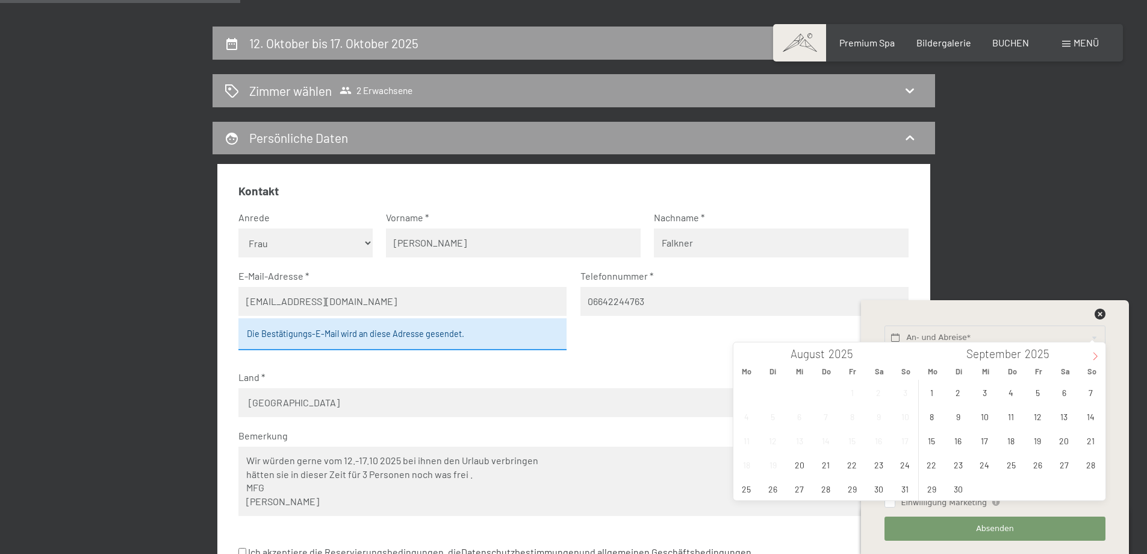
click at [1097, 354] on icon at bounding box center [1095, 356] width 8 height 8
click at [1094, 416] on span "12" at bounding box center [1090, 415] width 23 height 23
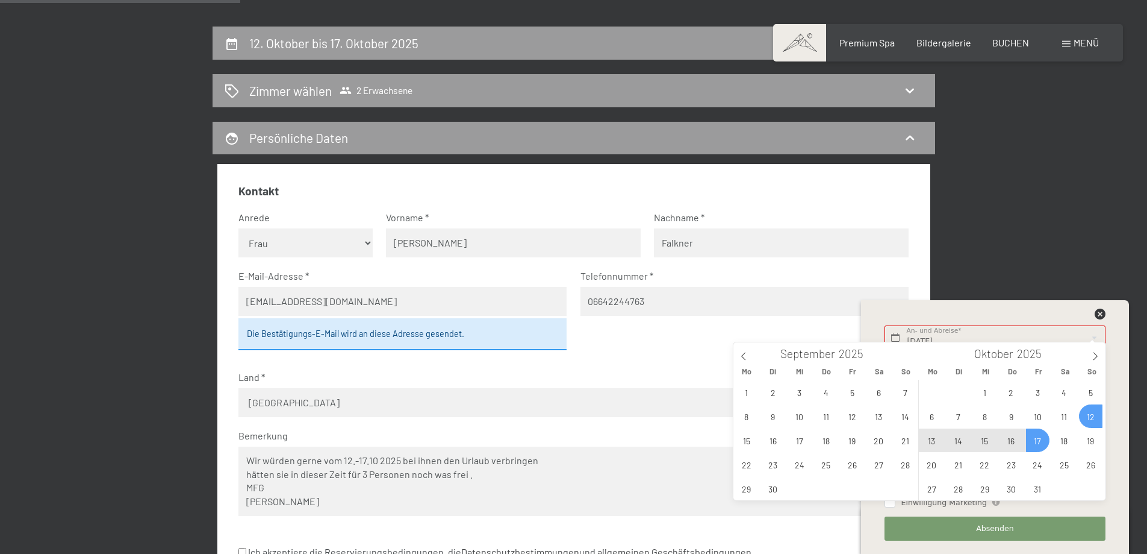
click at [1037, 442] on span "17" at bounding box center [1037, 439] width 23 height 23
type input "So. 12.10.2025 - Fr. 17.10.2025"
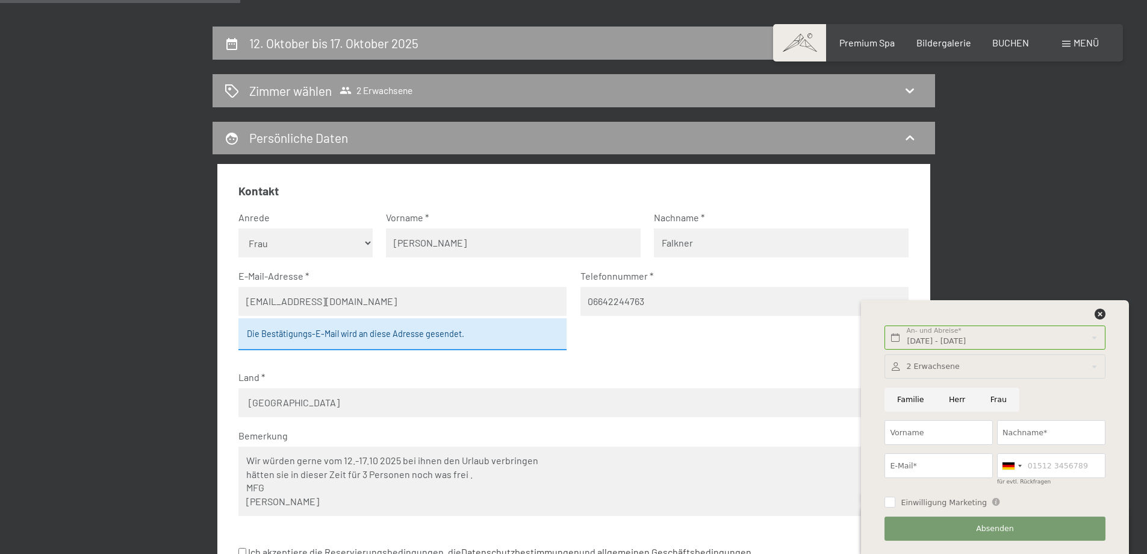
click at [927, 359] on div at bounding box center [995, 366] width 220 height 25
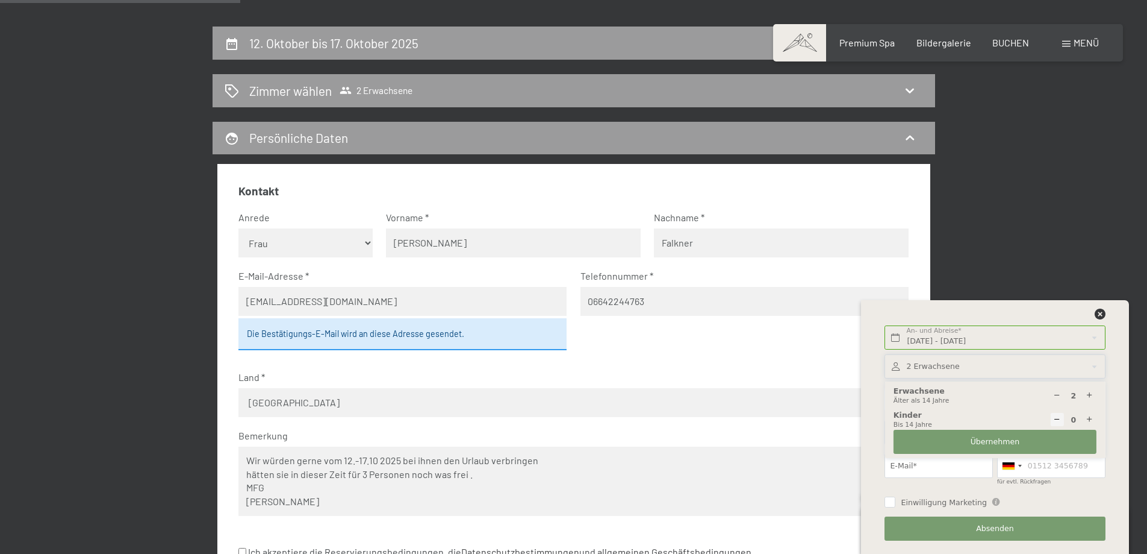
click at [1093, 393] on icon at bounding box center [1090, 396] width 8 height 8
type input "3"
click at [1023, 436] on button "Übernehmen" at bounding box center [995, 441] width 203 height 25
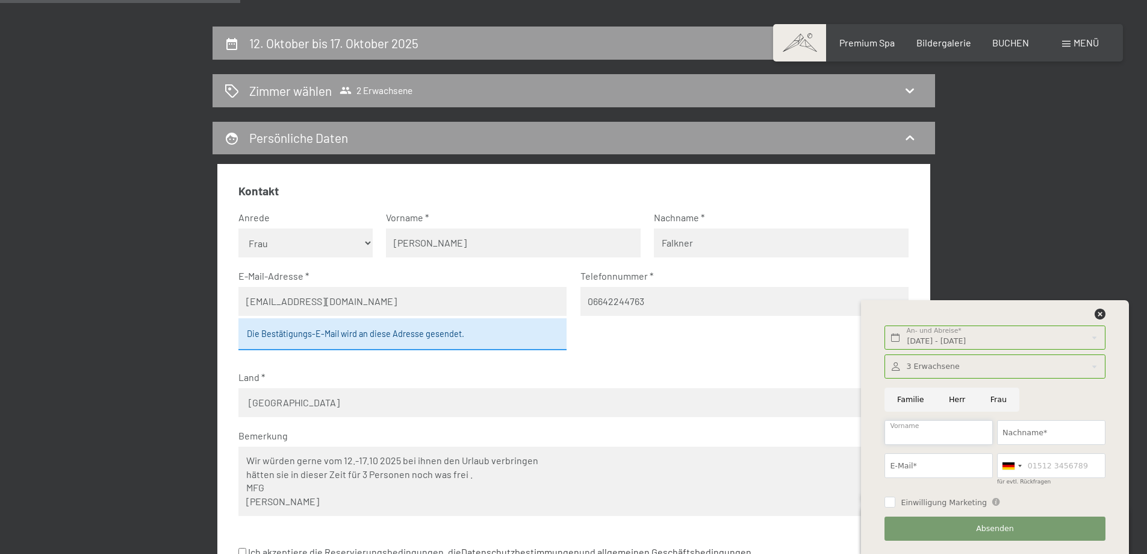
click at [896, 428] on input "Vorname" at bounding box center [939, 432] width 108 height 25
type input "Sieglinde"
type input "Falkner"
type input "info@haus-romantika.at"
type input "06642244763"
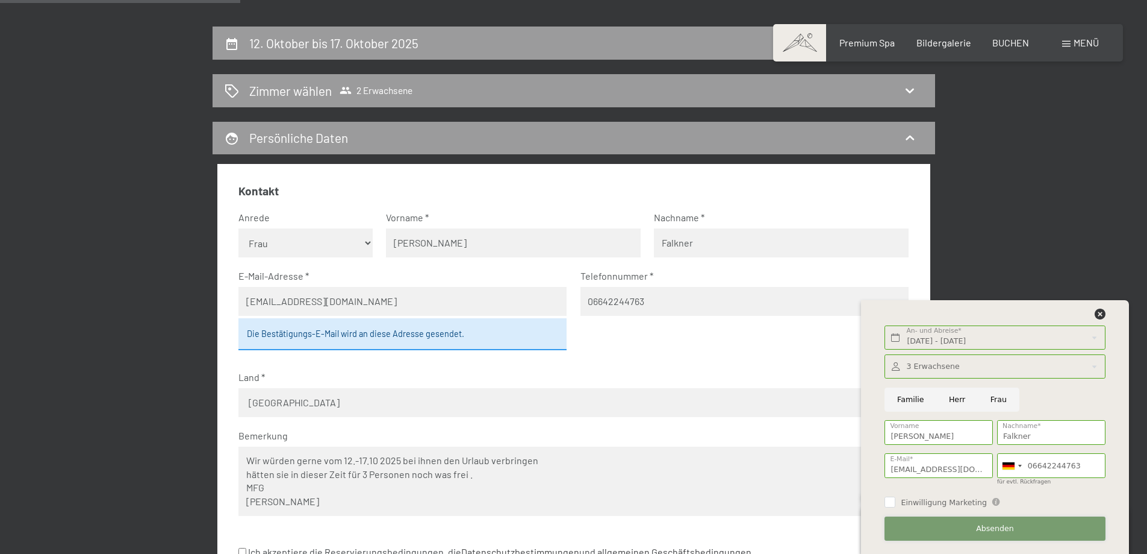
click at [1008, 525] on span "Absenden" at bounding box center [995, 528] width 38 height 11
